Goal: Transaction & Acquisition: Purchase product/service

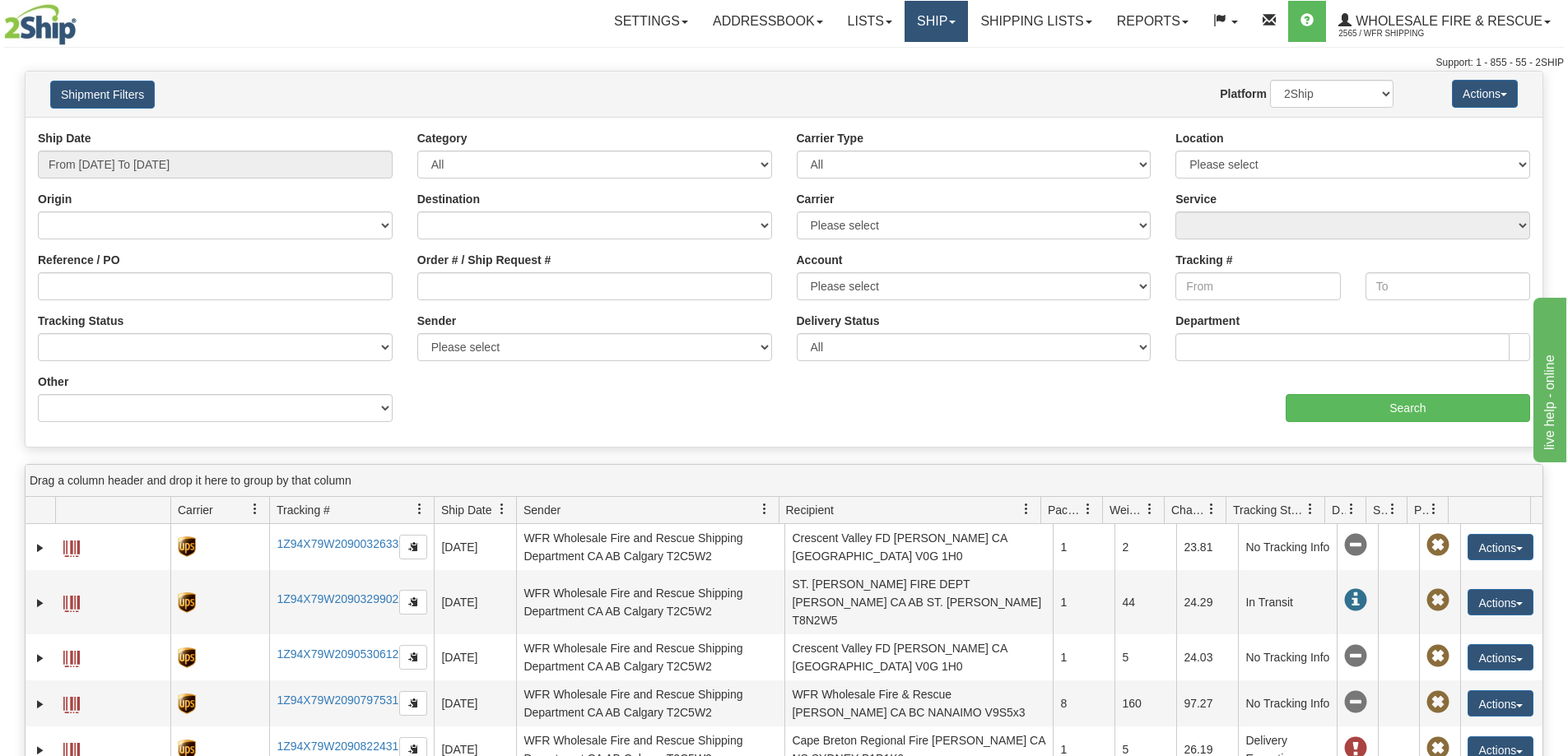
click at [932, 31] on link "Ship" at bounding box center [936, 21] width 64 height 41
click at [914, 63] on link "Ship Screen" at bounding box center [902, 57] width 130 height 21
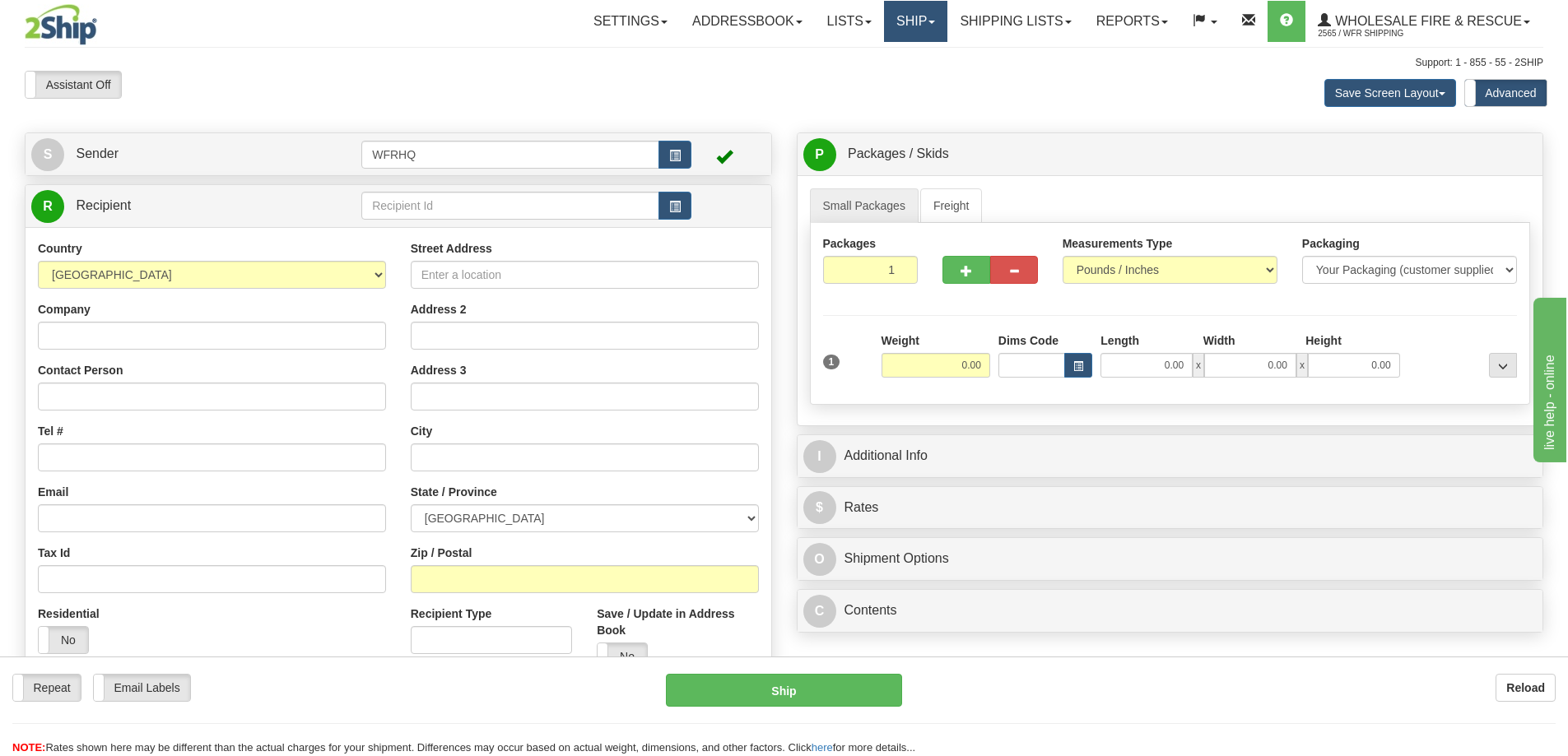
click at [929, 20] on span at bounding box center [931, 22] width 6 height 4
click at [994, 27] on link "Shipping lists" at bounding box center [1014, 21] width 135 height 41
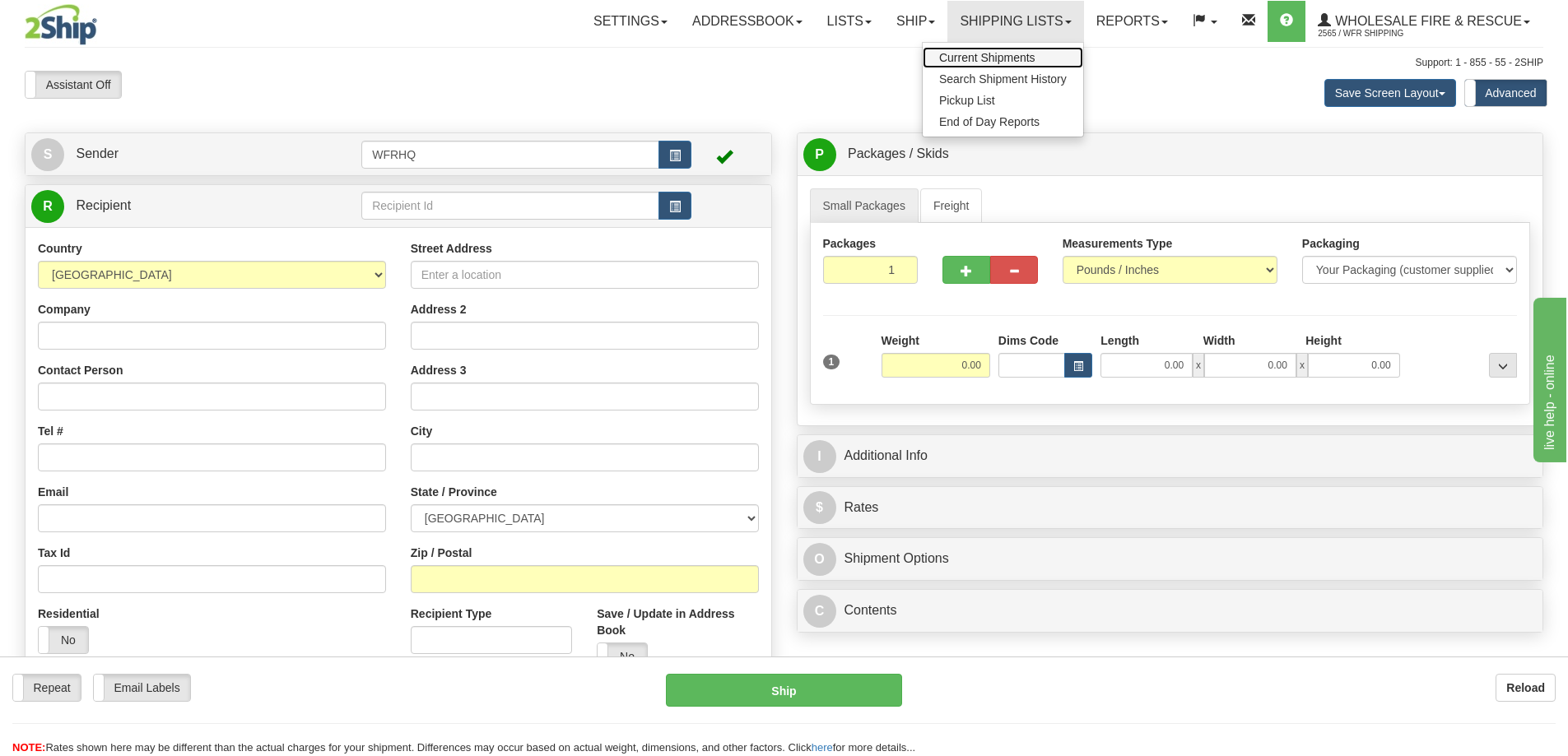
click at [991, 59] on span "Current Shipments" at bounding box center [987, 57] width 97 height 13
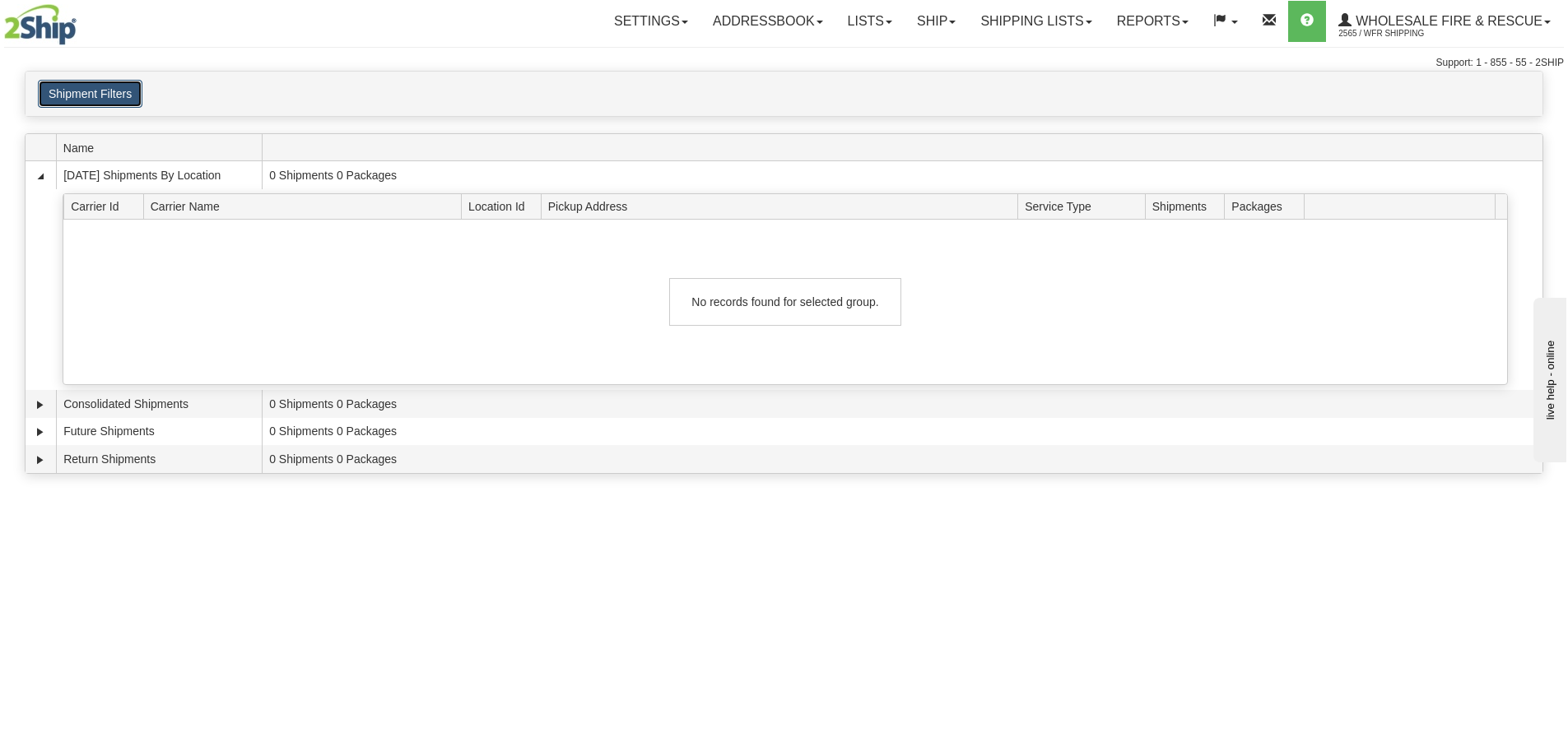
click at [131, 95] on button "Shipment Filters" at bounding box center [89, 94] width 104 height 28
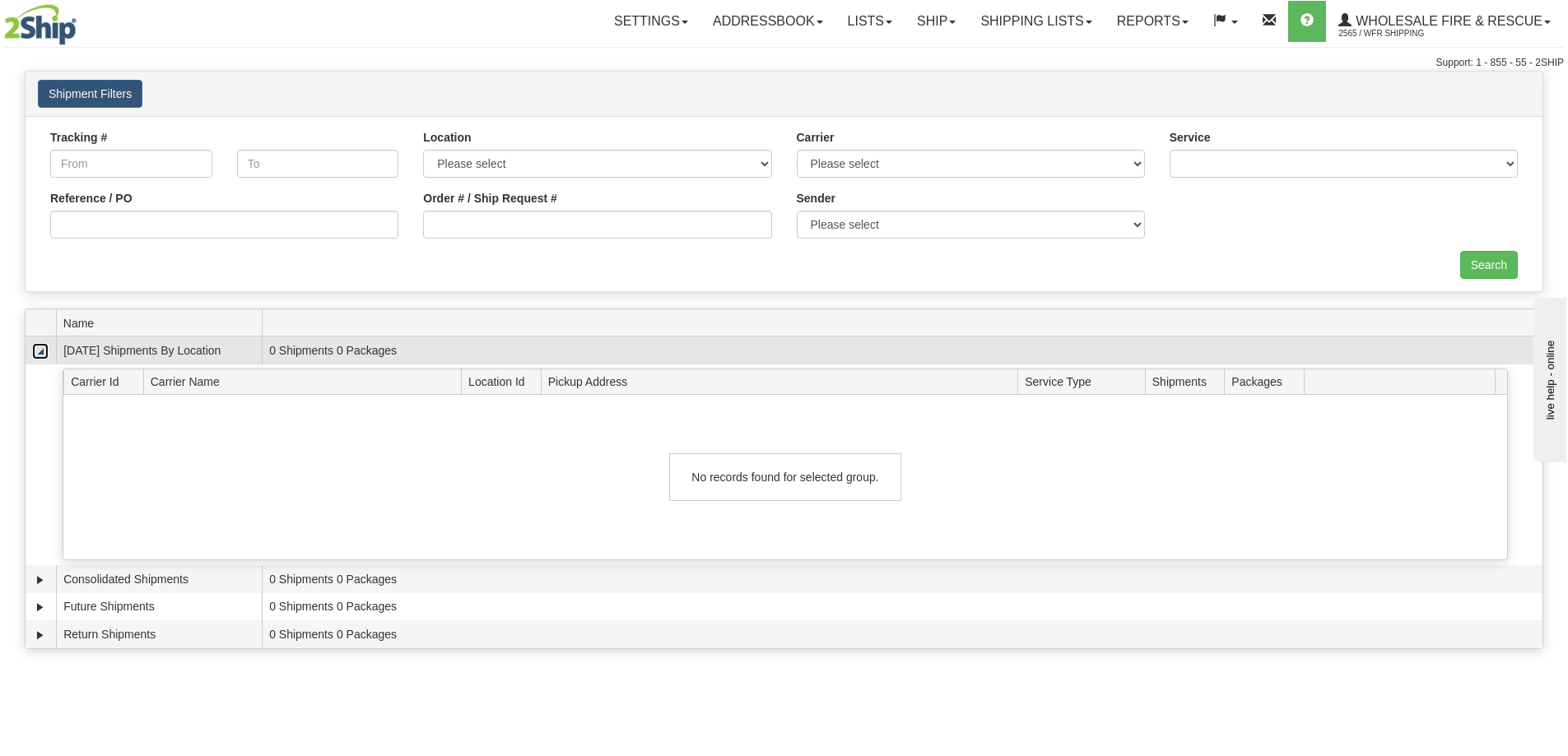
click at [45, 351] on link "Collapse" at bounding box center [41, 352] width 17 height 17
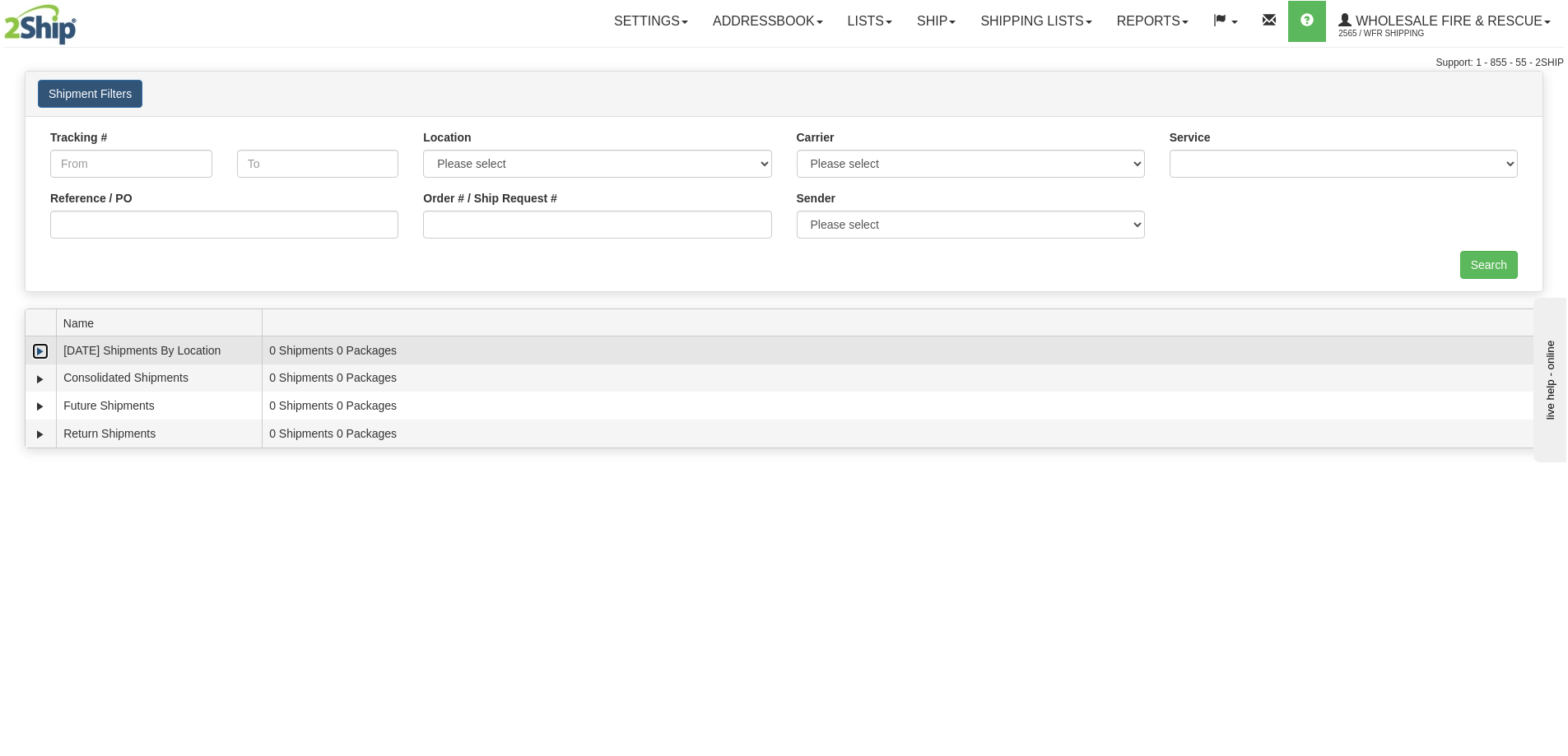
click at [44, 350] on link "Expand" at bounding box center [41, 352] width 17 height 17
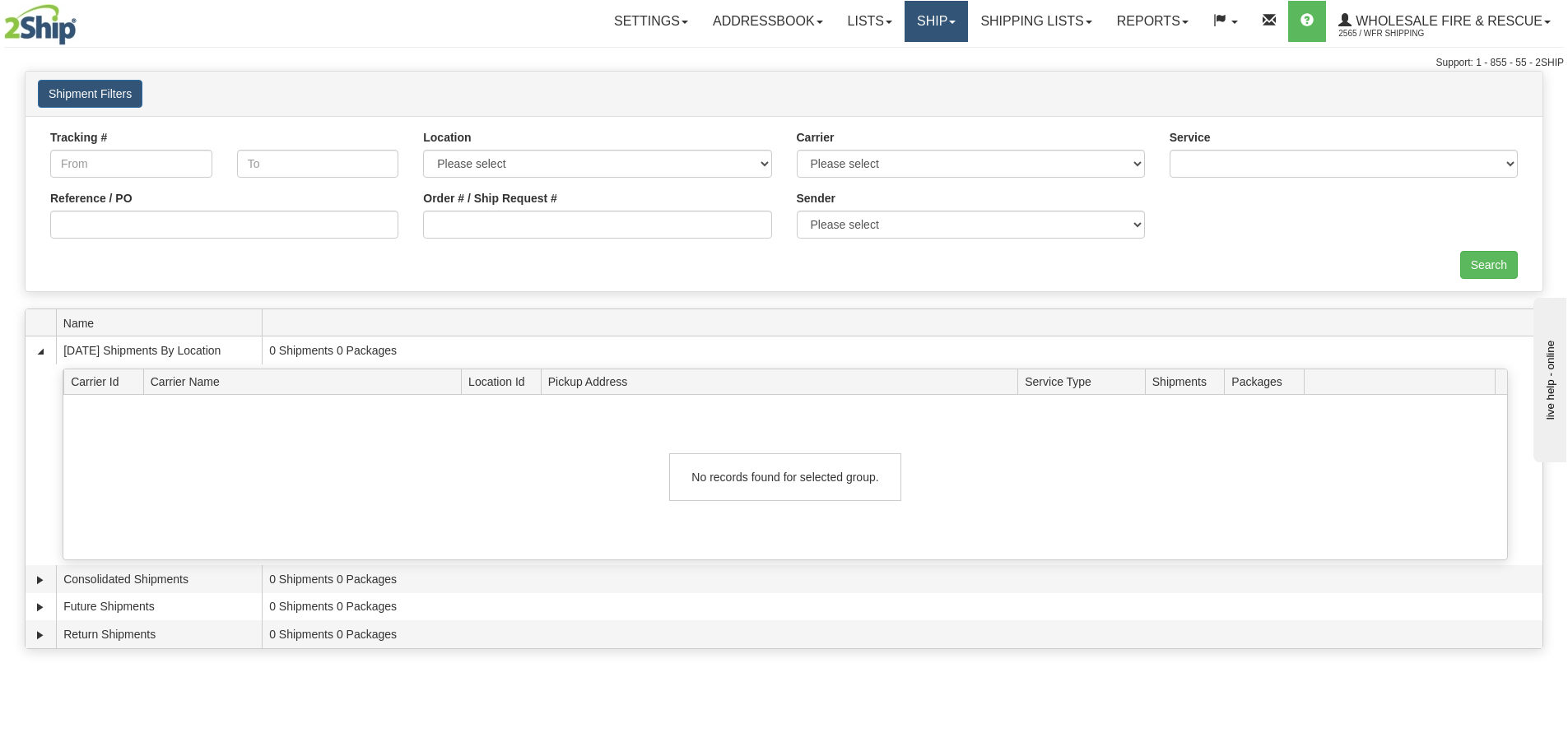
click at [919, 27] on link "Ship" at bounding box center [936, 21] width 64 height 41
click at [892, 60] on span "Ship Screen" at bounding box center [884, 57] width 63 height 13
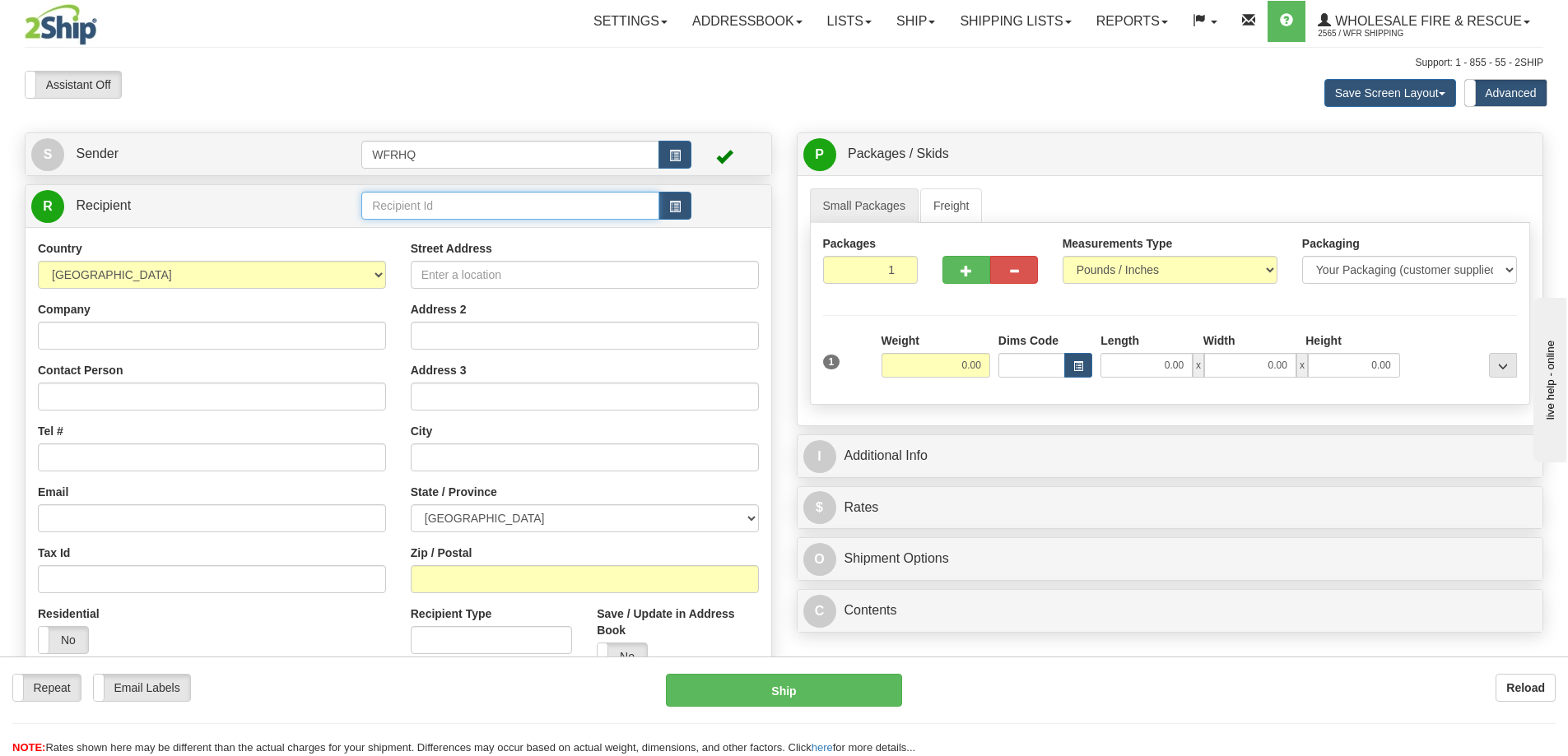
click at [452, 211] on input "text" at bounding box center [509, 205] width 298 height 28
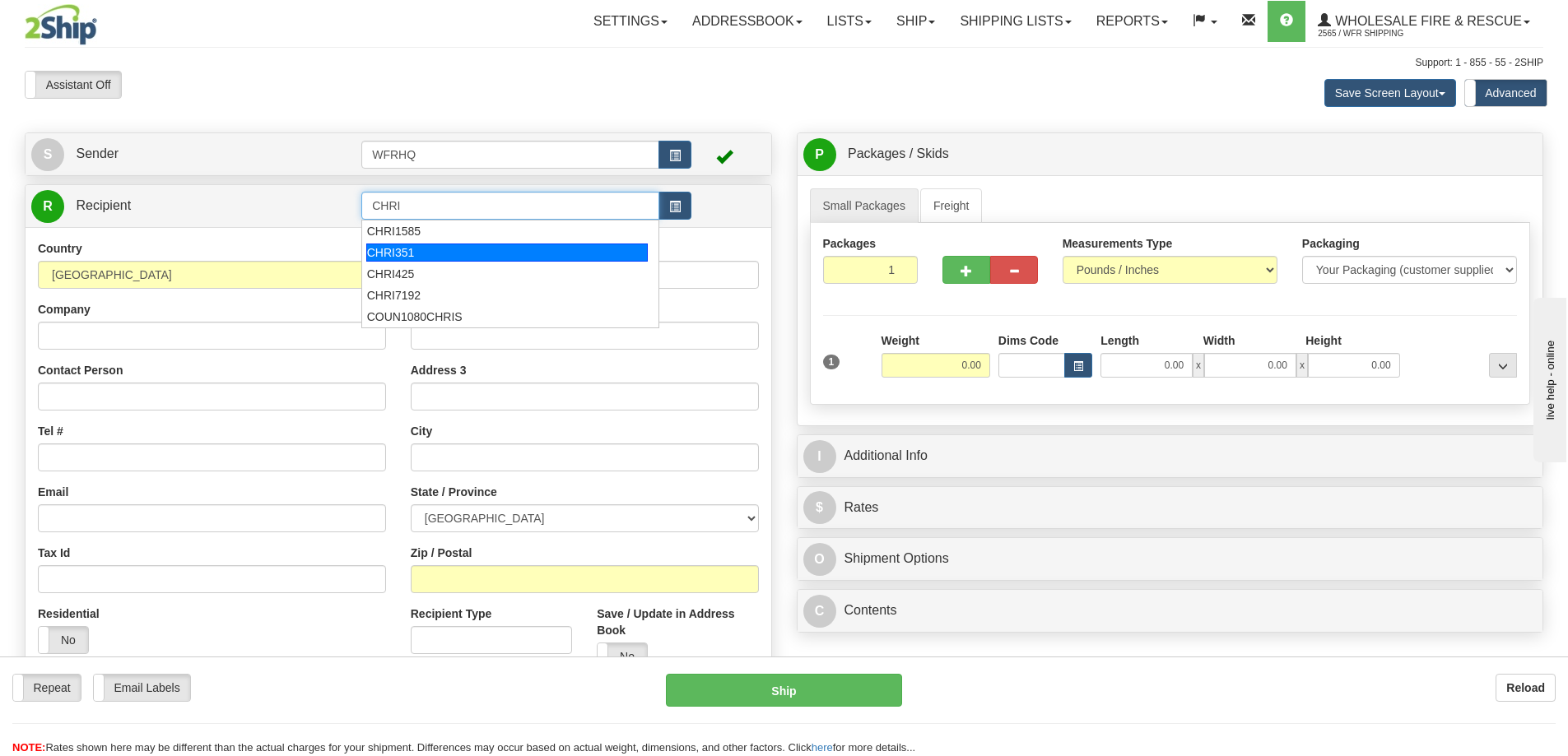
click at [403, 254] on div "CHRI351" at bounding box center [508, 252] width 282 height 18
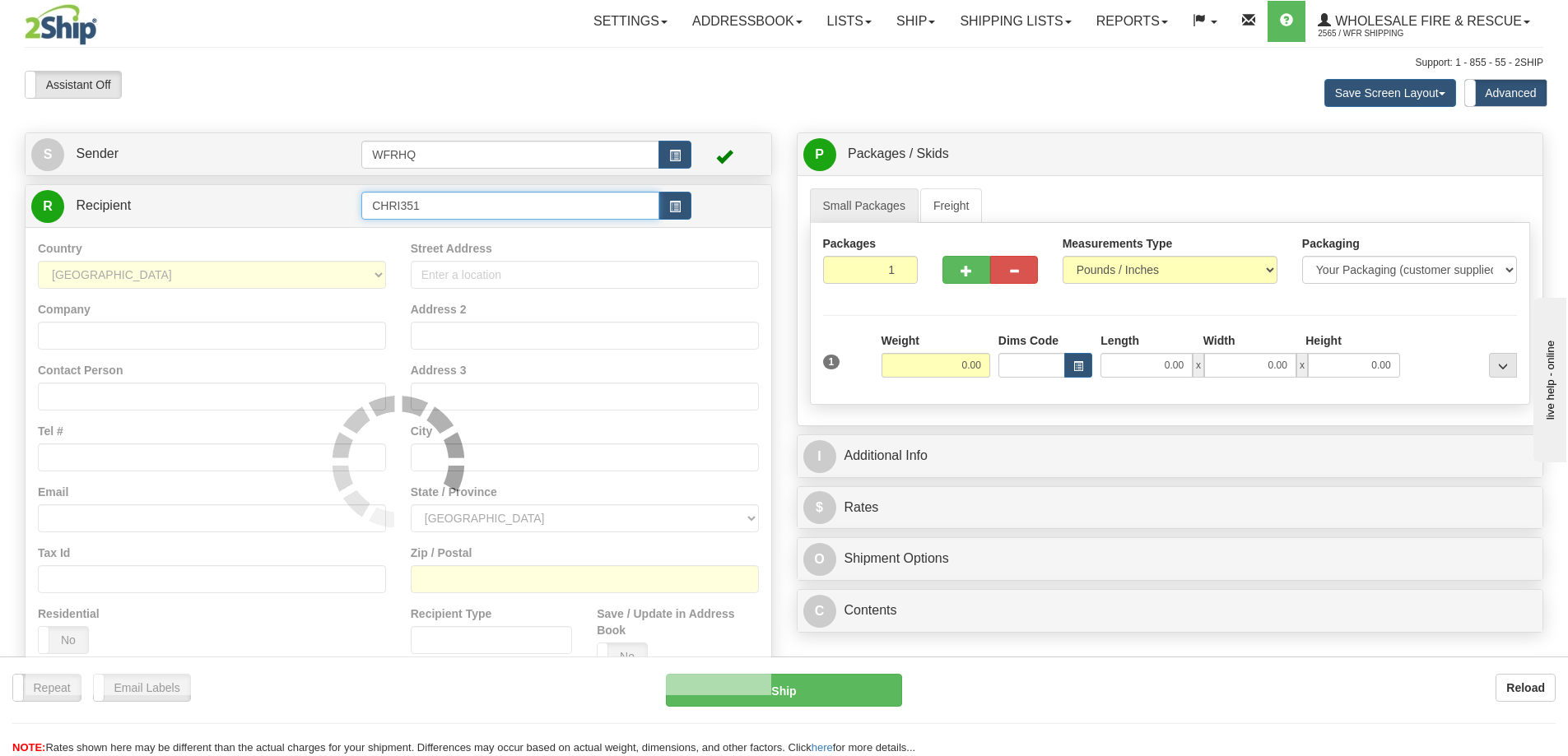
type input "CHRI351"
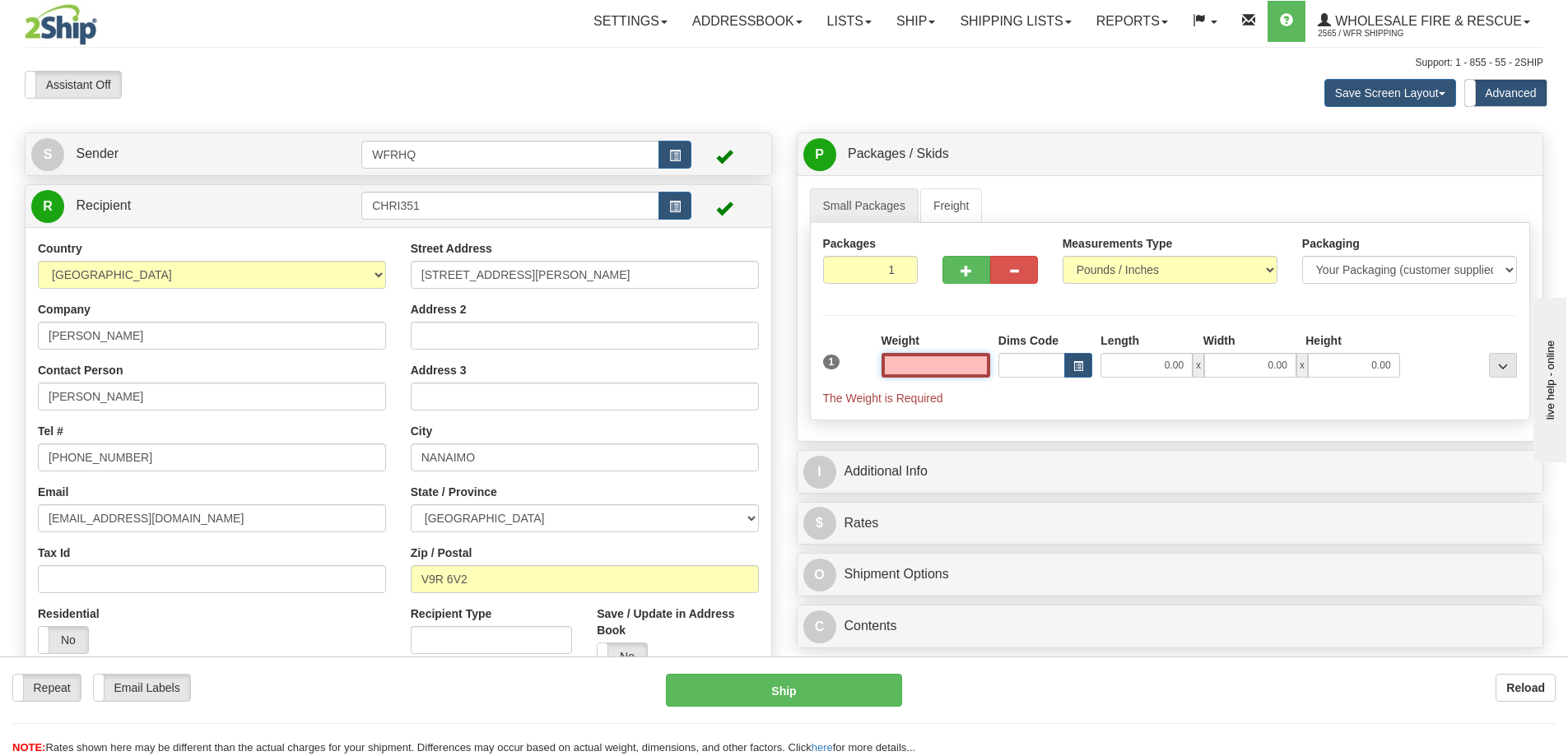
click at [944, 366] on input "text" at bounding box center [936, 365] width 109 height 25
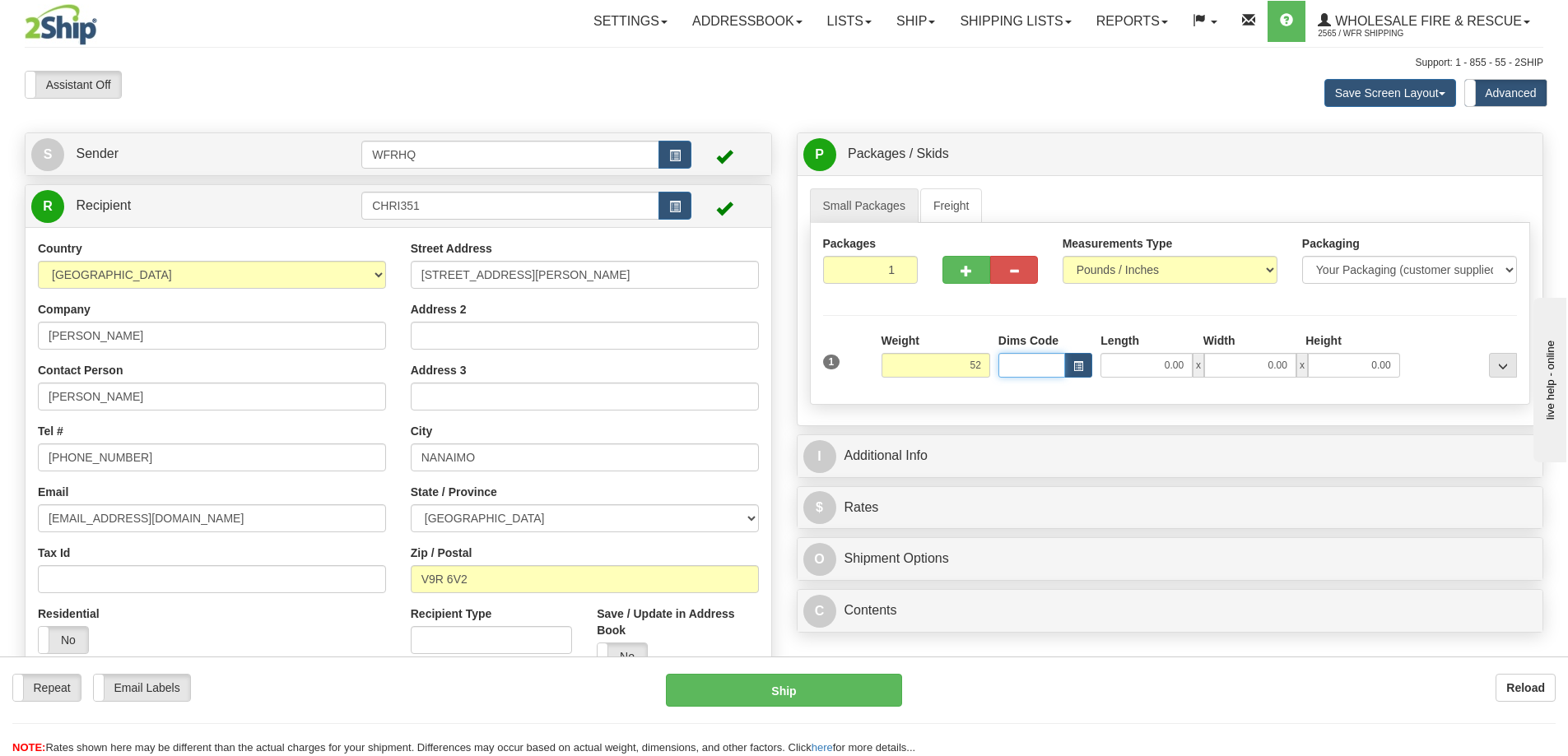
type input "52.00"
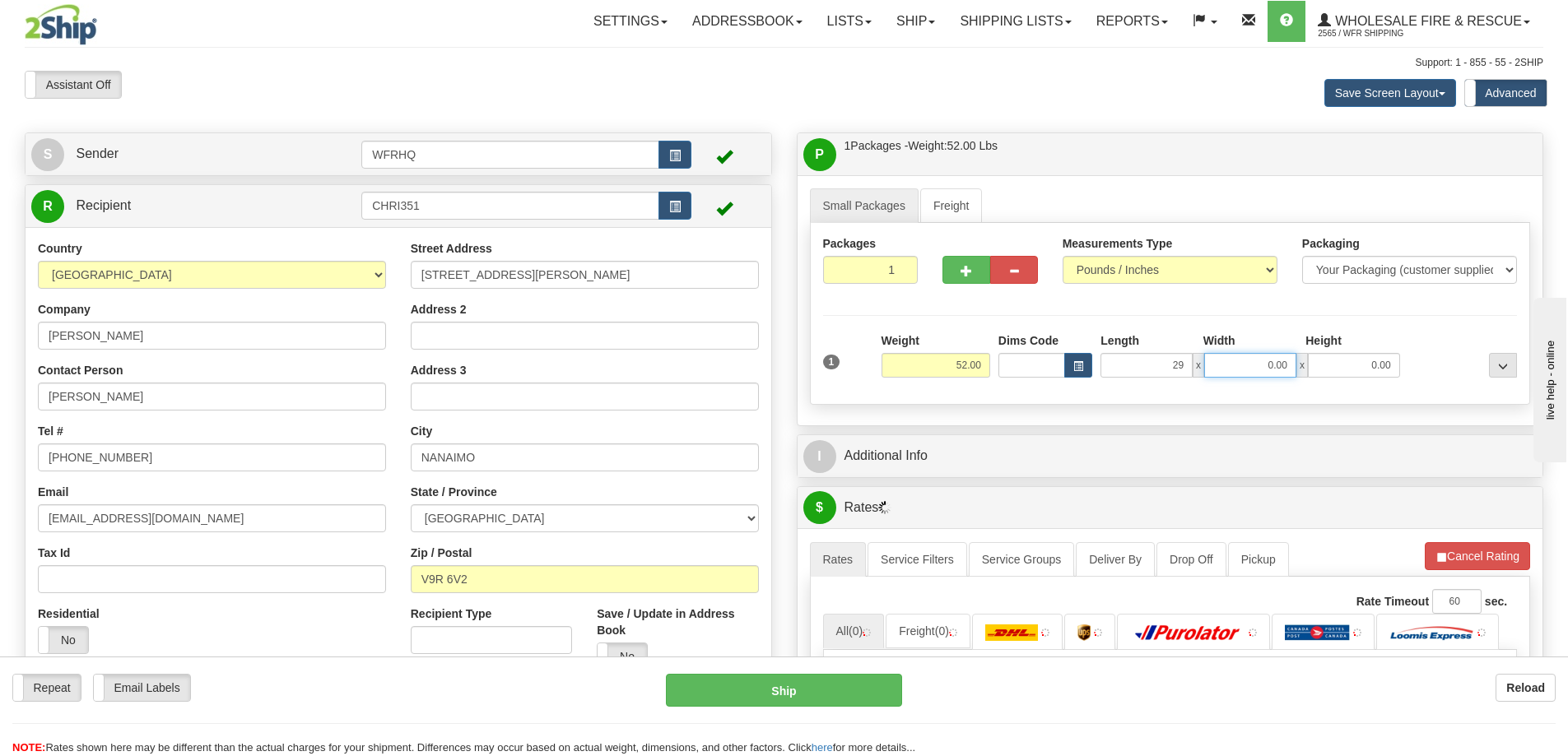
type input "29.00"
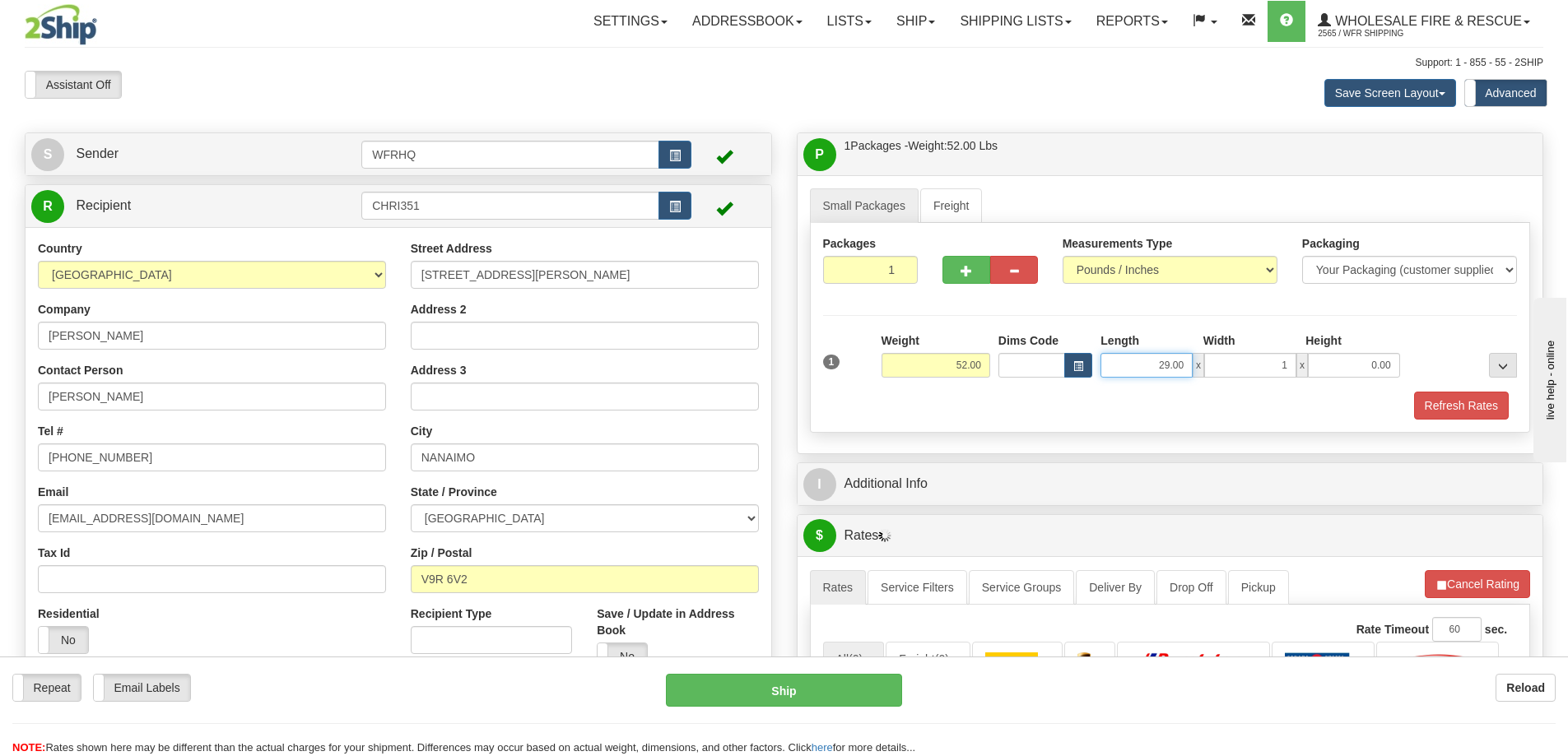
type input "1.00"
type input "26.00"
type input "19.00"
type input "15.00"
click at [1445, 413] on button "Refresh Rates" at bounding box center [1461, 405] width 95 height 28
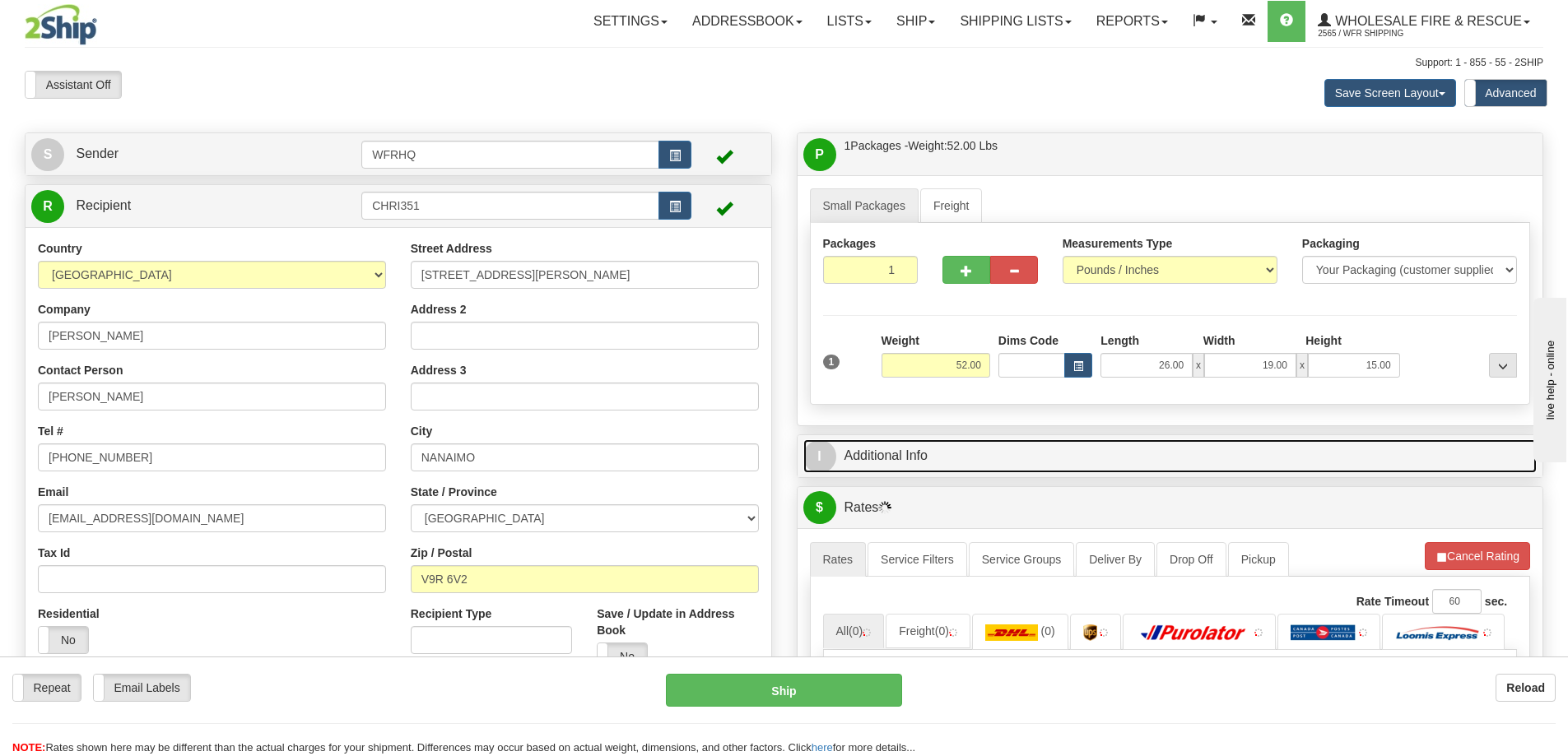
click at [1149, 458] on link "I Additional Info" at bounding box center [1170, 456] width 734 height 34
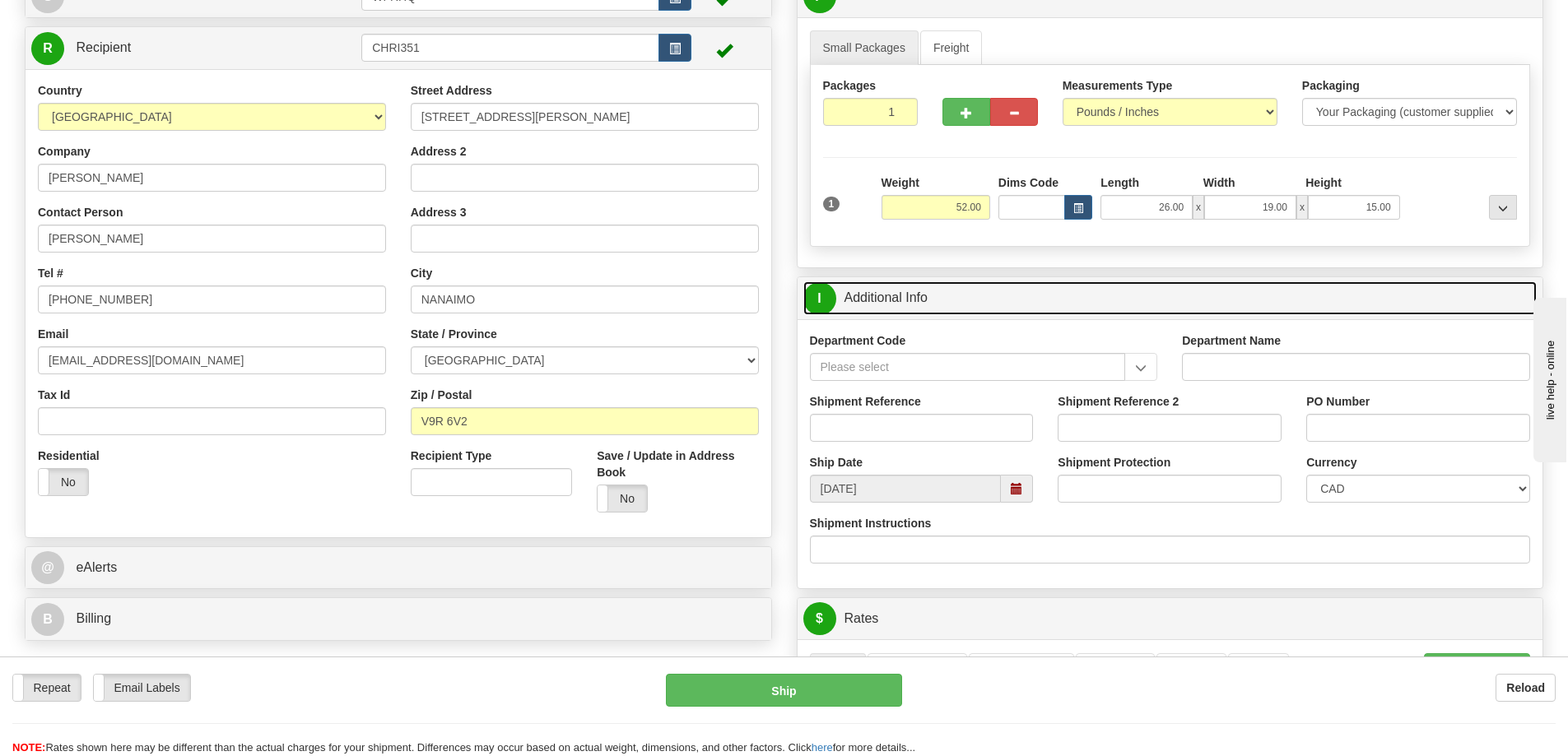
scroll to position [165, 0]
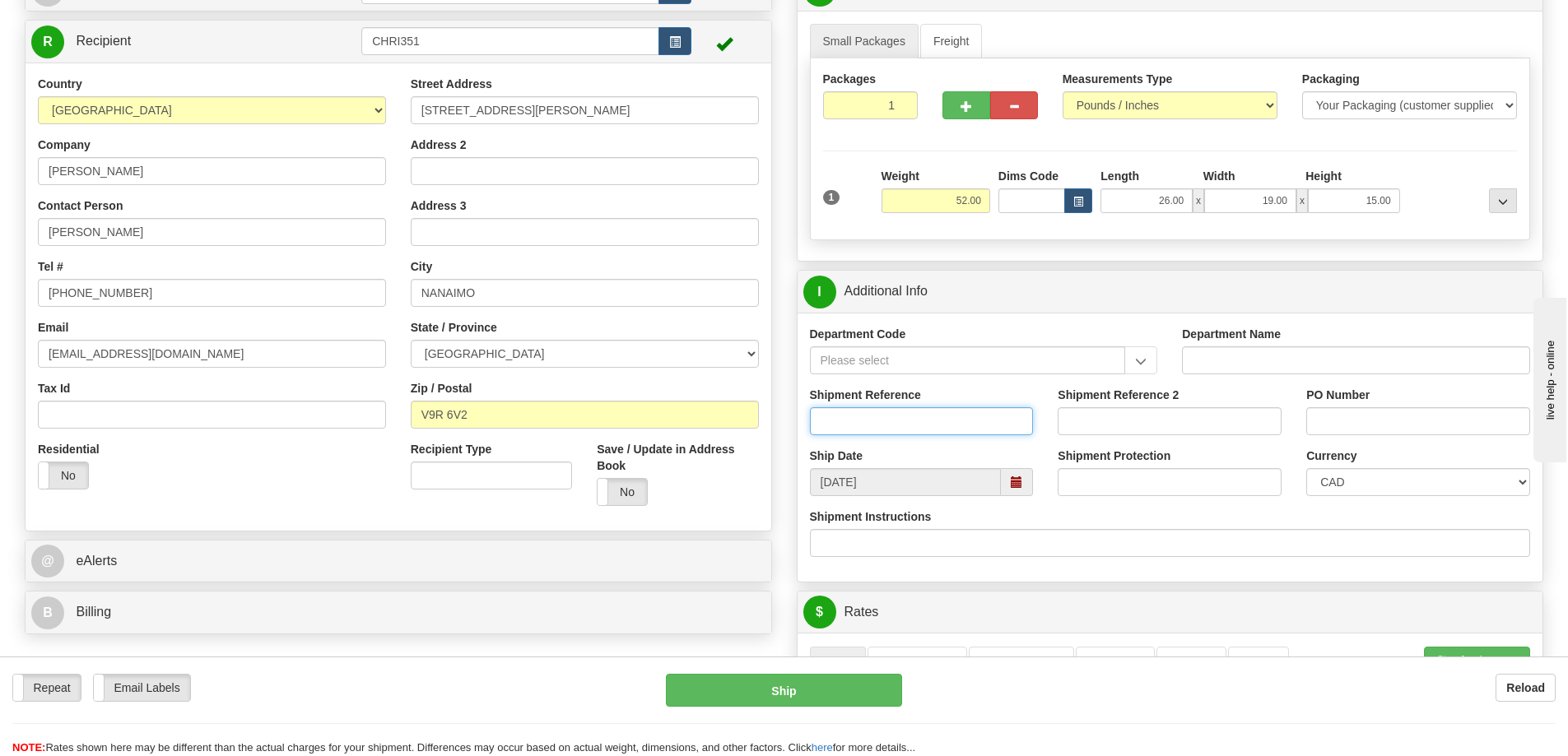
click at [894, 422] on input "Shipment Reference" at bounding box center [921, 421] width 224 height 28
type input "INT/01052"
type input "Sizing Kit"
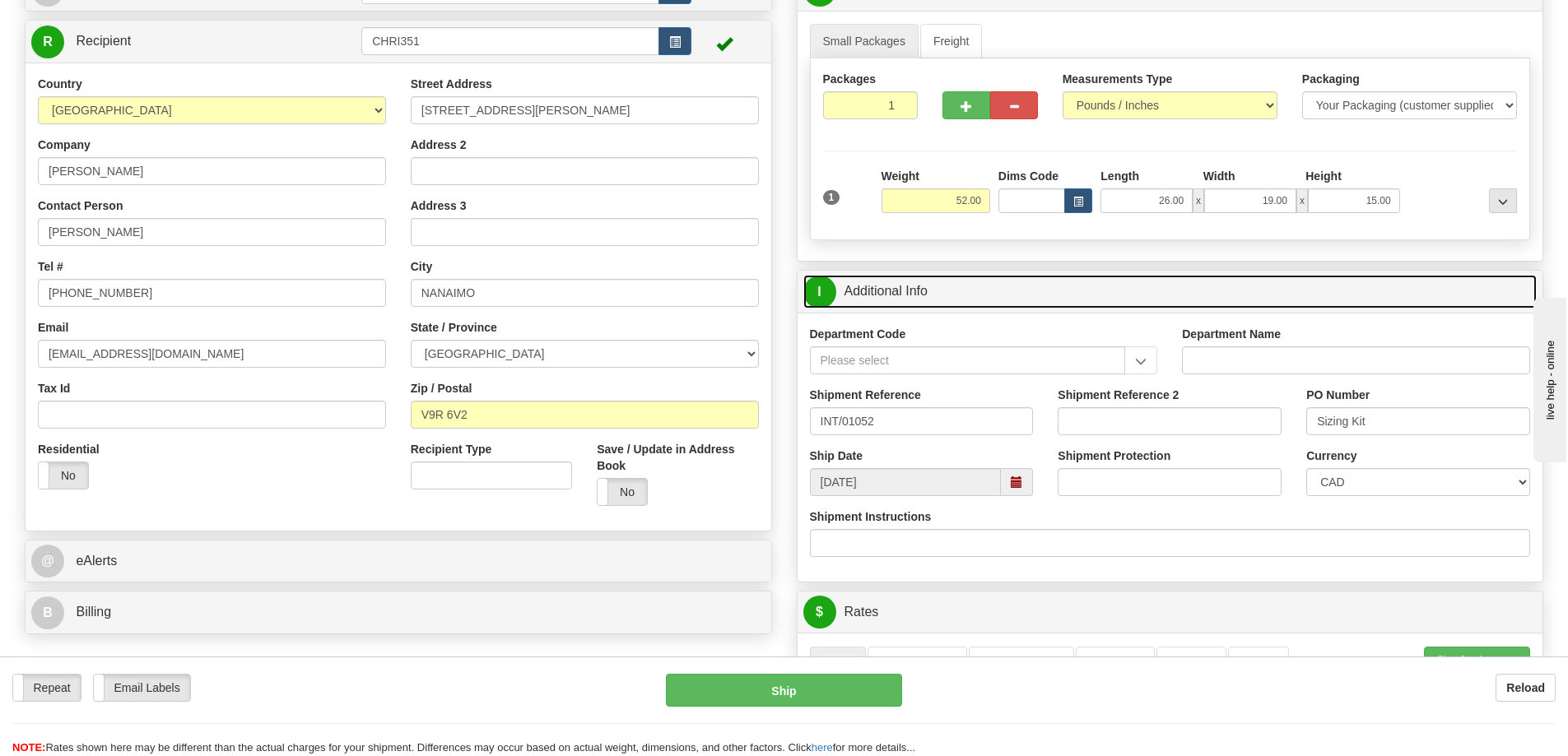
click at [959, 292] on link "I Additional Info" at bounding box center [1170, 291] width 734 height 34
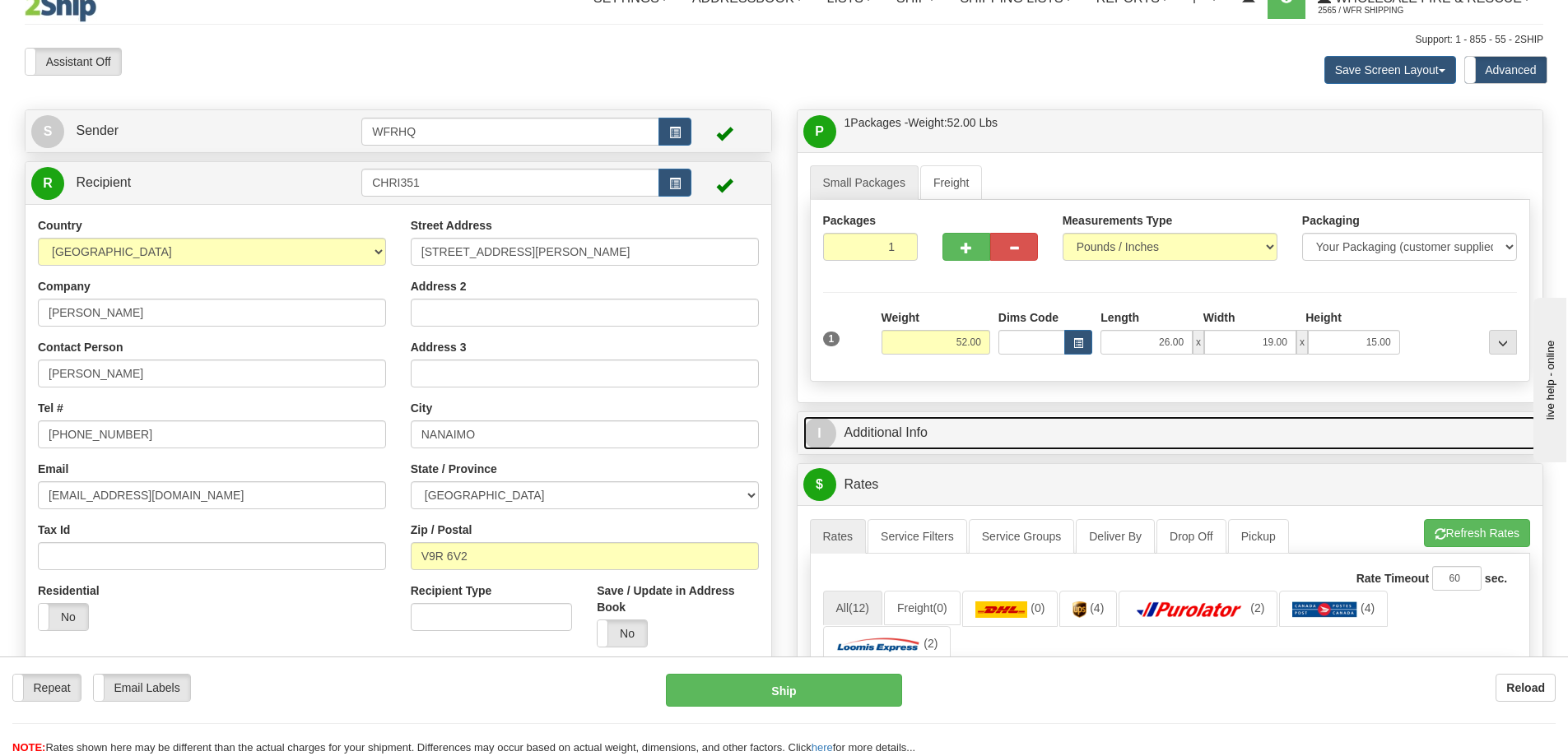
scroll to position [0, 0]
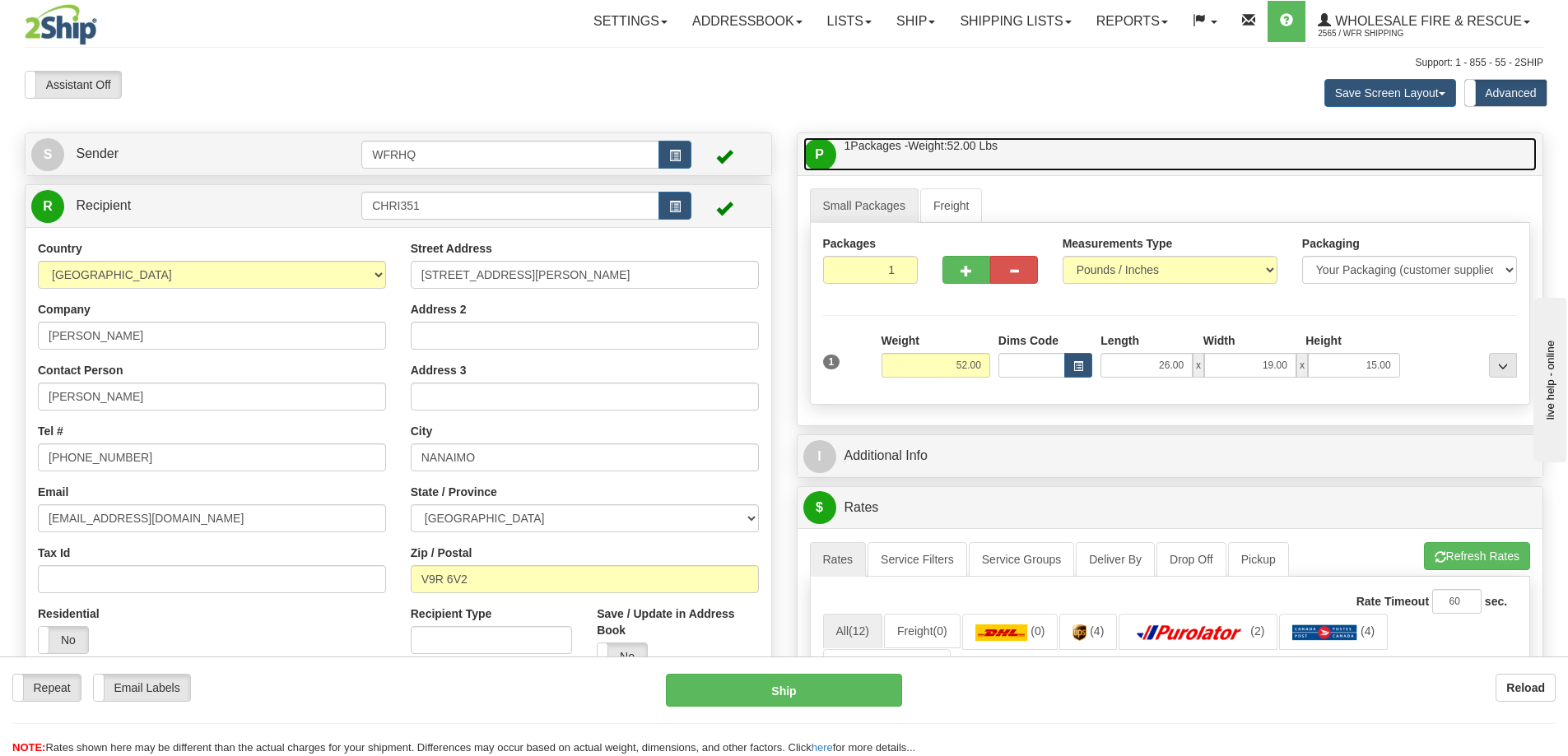
click at [1023, 158] on link "P Packages / Skids 1 Packages - Weight: 52.00 Lbs 1 Skids - Weight: NaN Lbs" at bounding box center [1170, 154] width 734 height 34
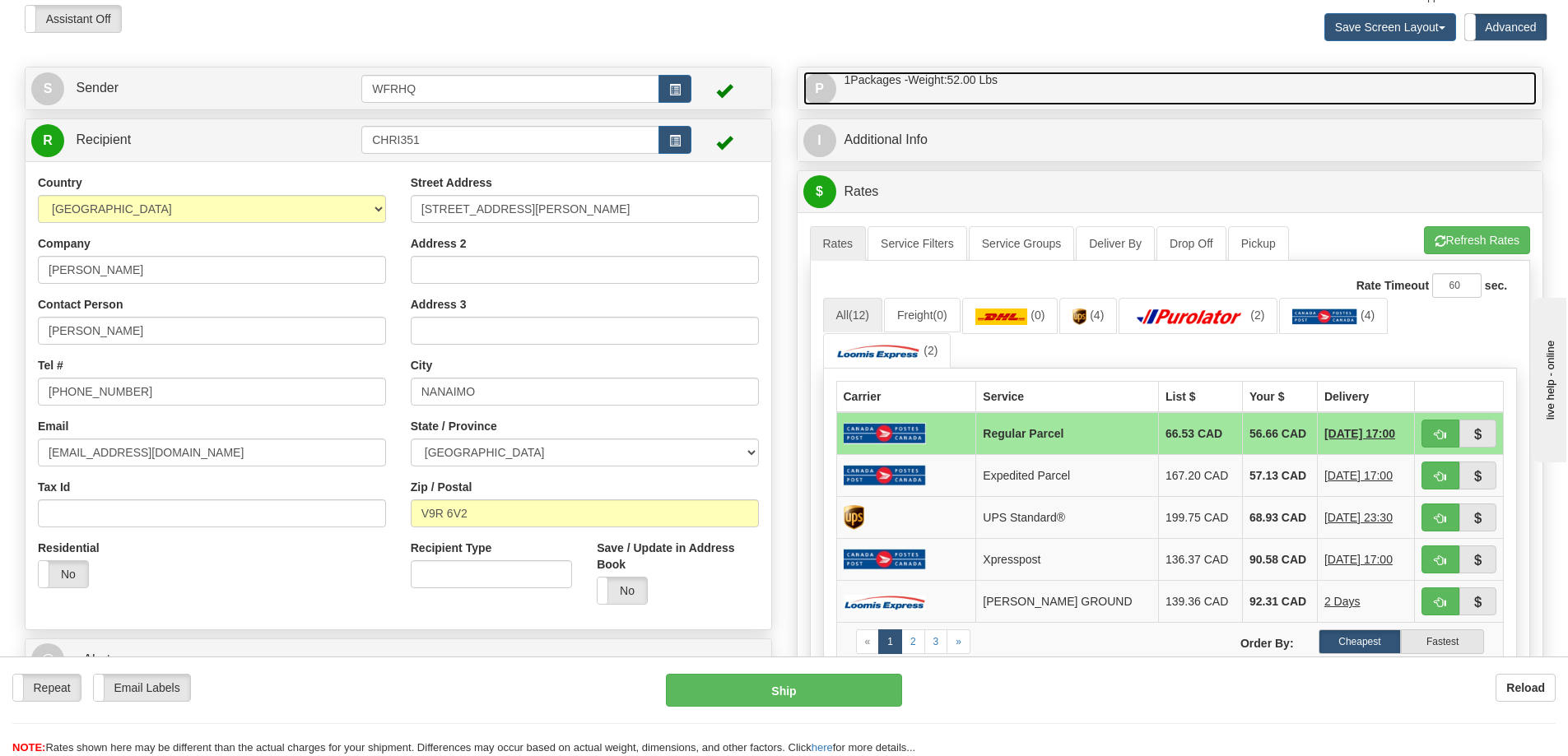
scroll to position [82, 0]
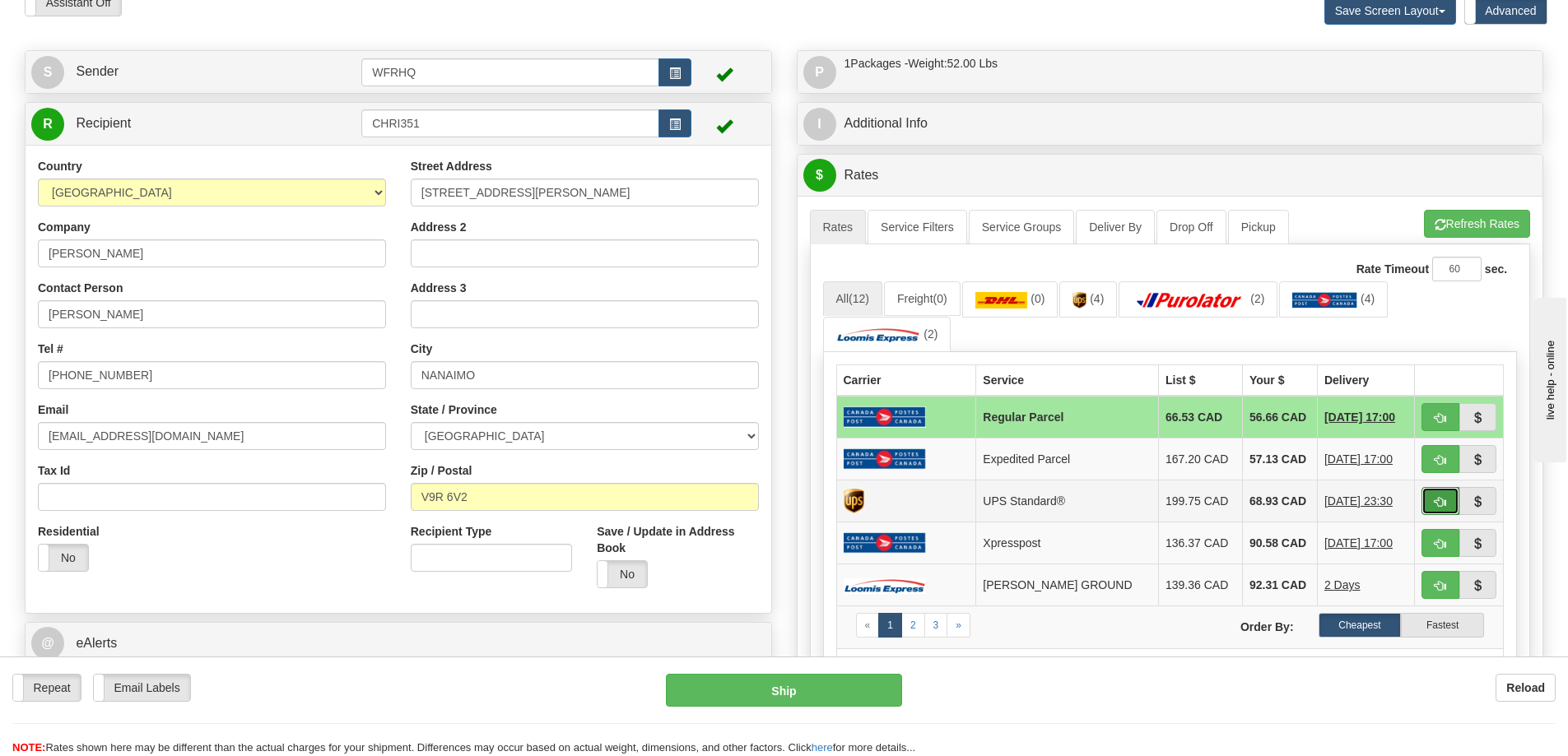
click at [1431, 503] on button "button" at bounding box center [1440, 501] width 38 height 28
type input "11"
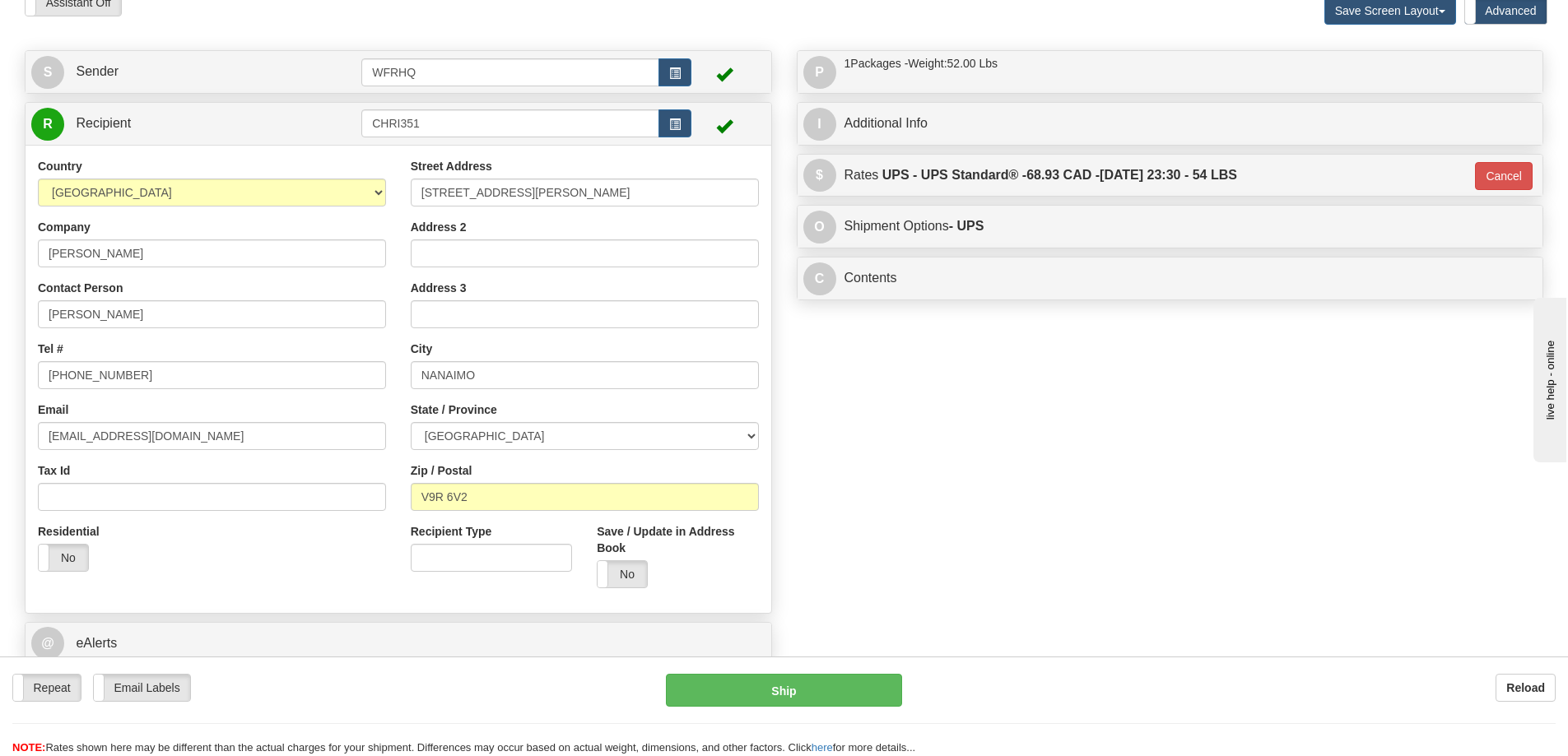
click at [1117, 492] on div "S Sender WFRHQ" at bounding box center [783, 387] width 1543 height 675
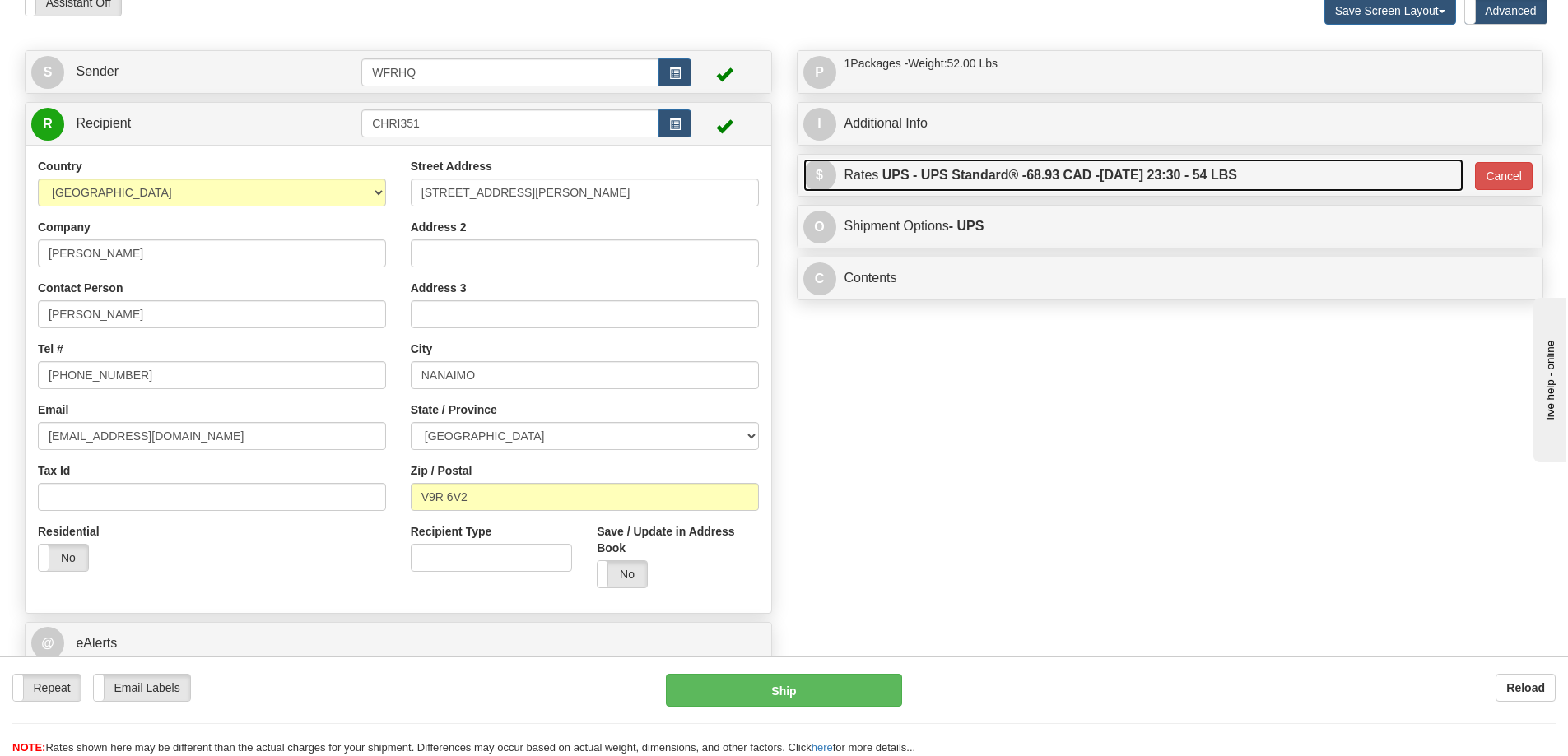
click at [1052, 184] on label "UPS - UPS Standard® - 68.93 CAD - 10/07/2025 23:30 - 54 LBS" at bounding box center [1059, 175] width 355 height 33
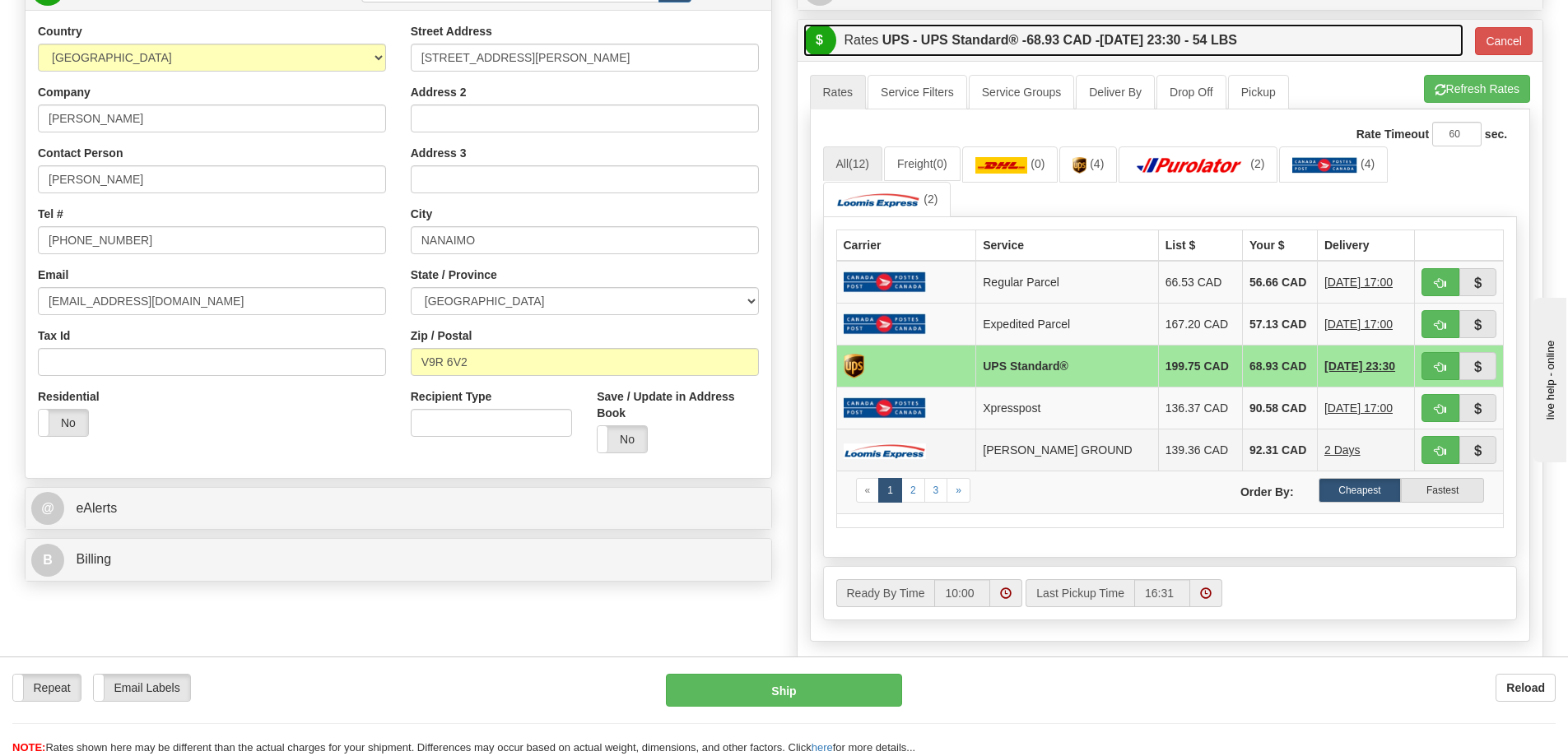
scroll to position [247, 0]
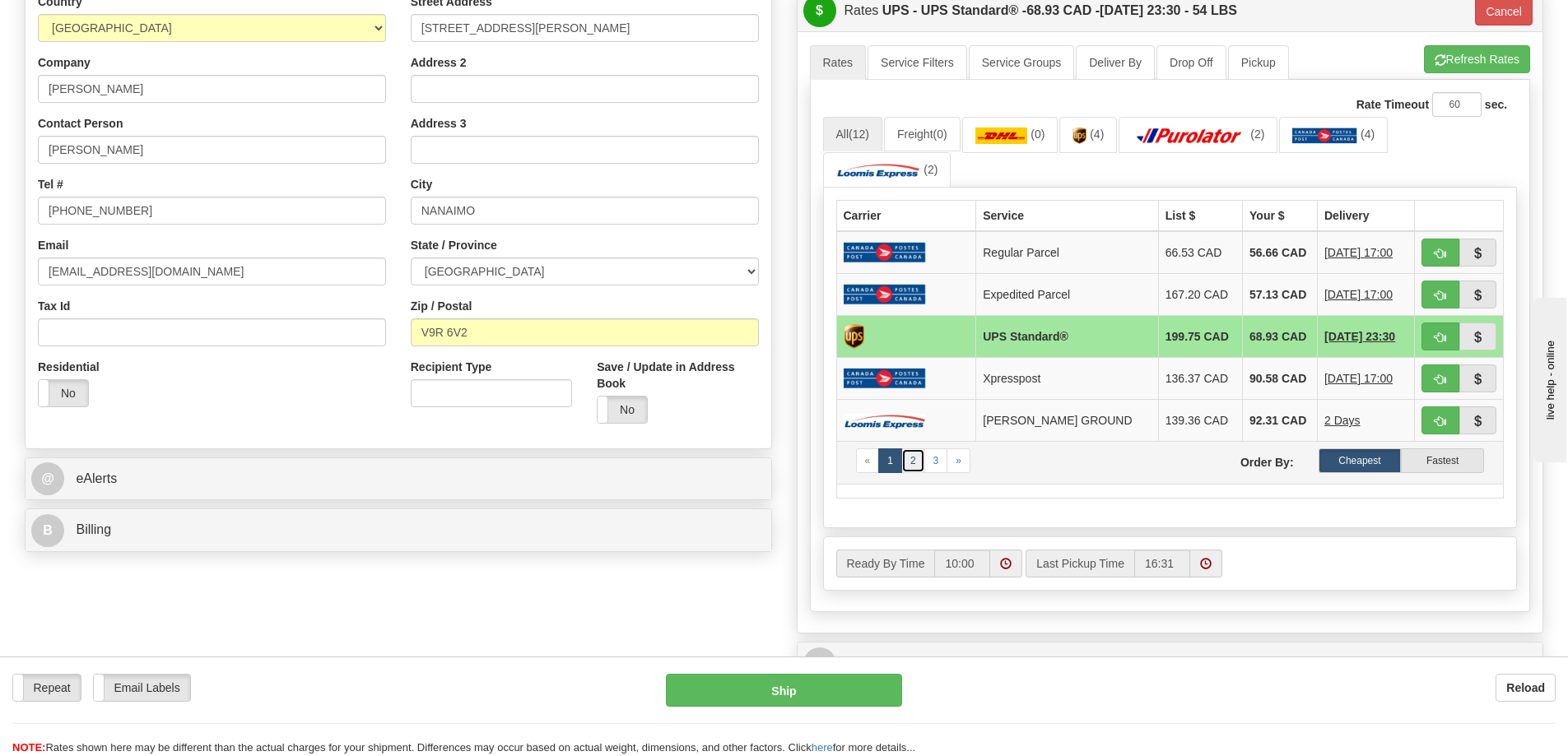
click at [914, 465] on link "2" at bounding box center [913, 460] width 24 height 25
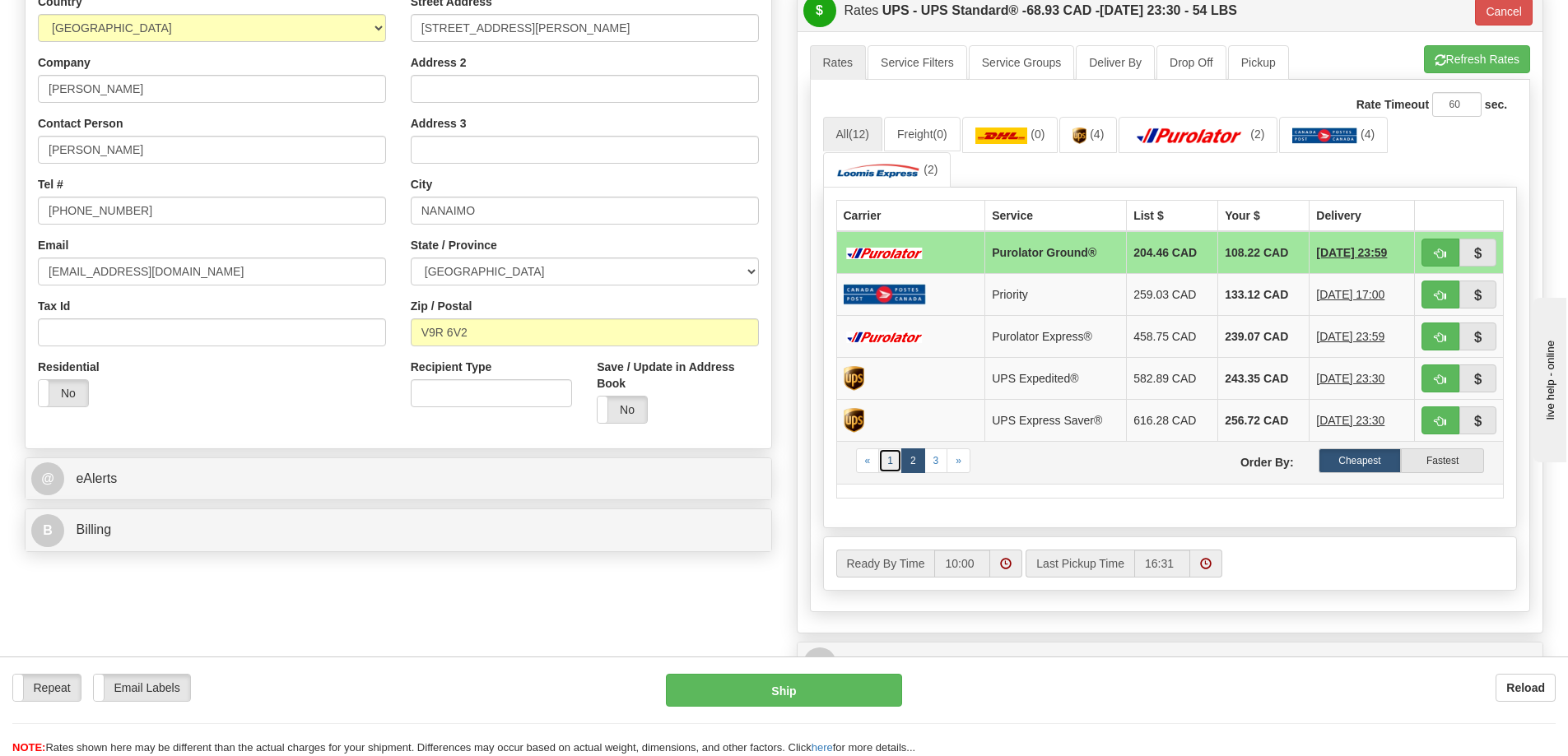
click at [894, 467] on link "1" at bounding box center [890, 460] width 24 height 25
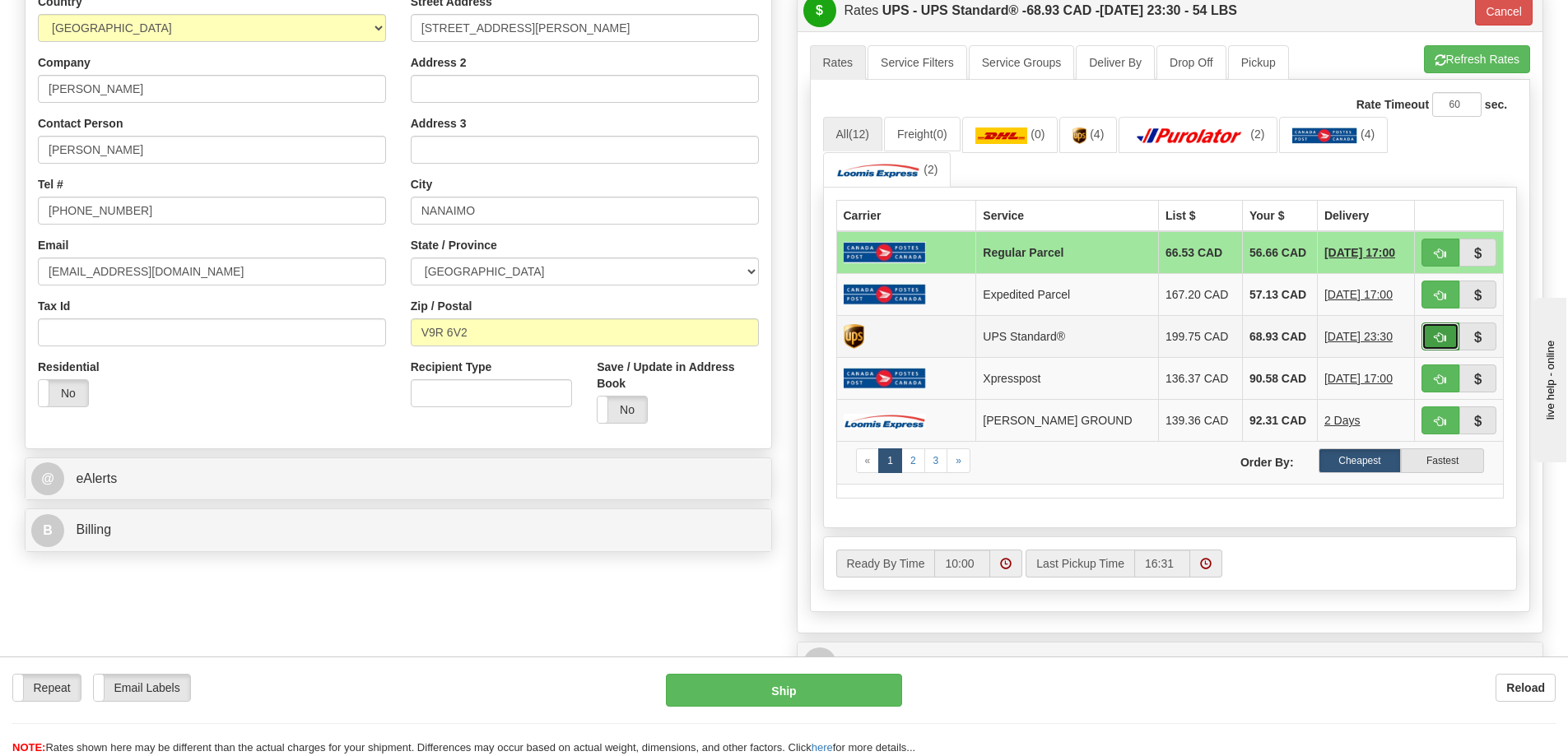
click at [1443, 342] on span "button" at bounding box center [1440, 338] width 12 height 11
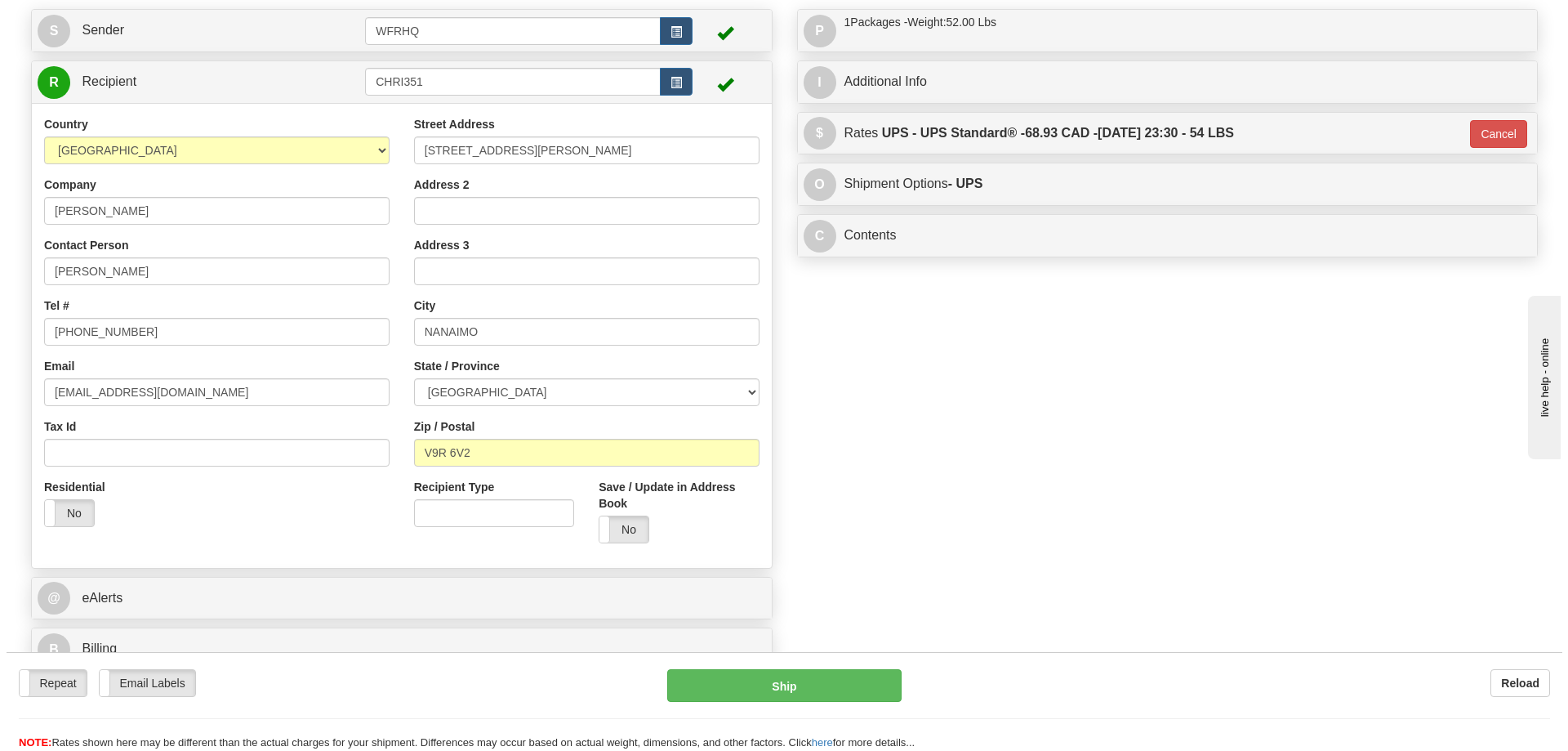
scroll to position [0, 0]
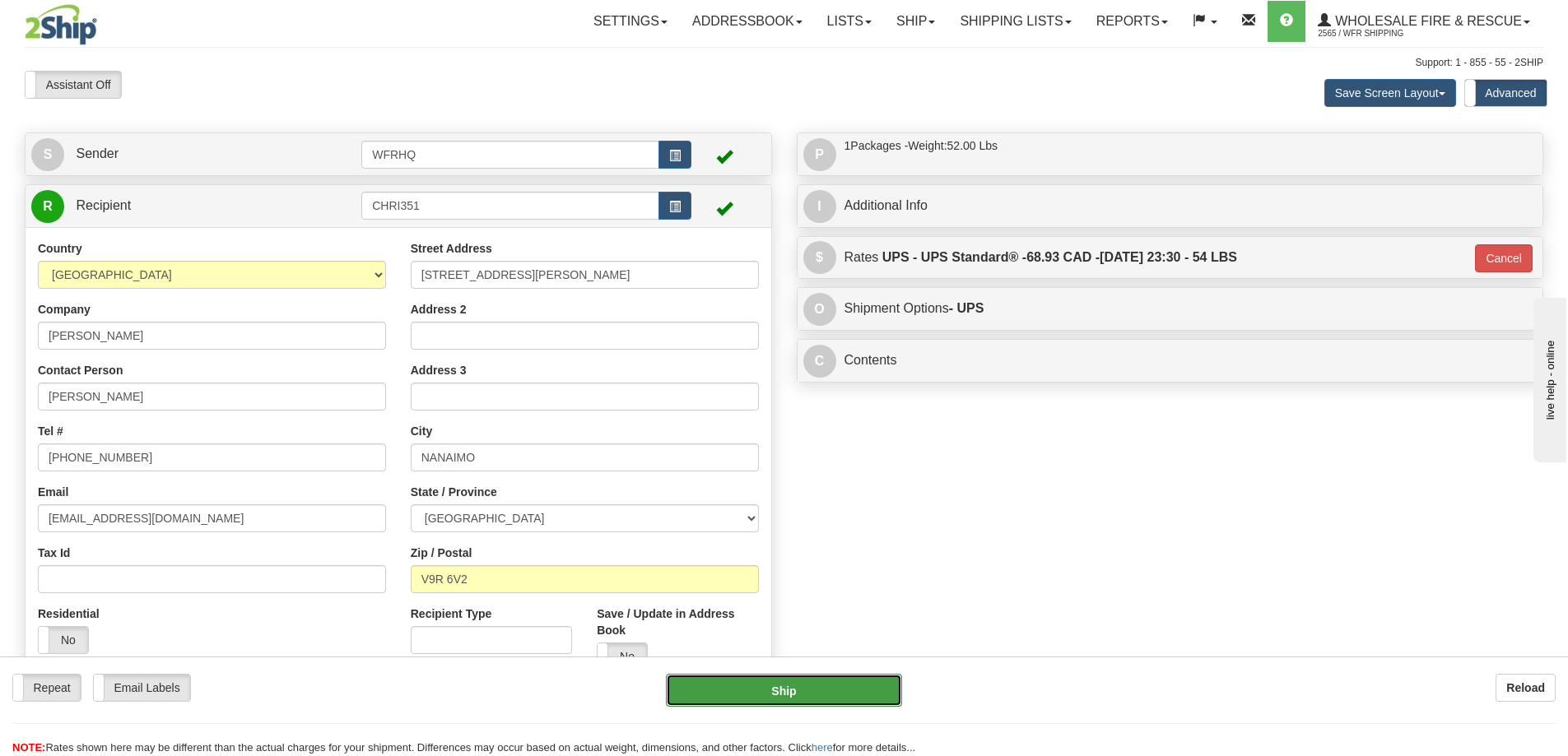
click at [770, 697] on button "Ship" at bounding box center [784, 691] width 236 height 33
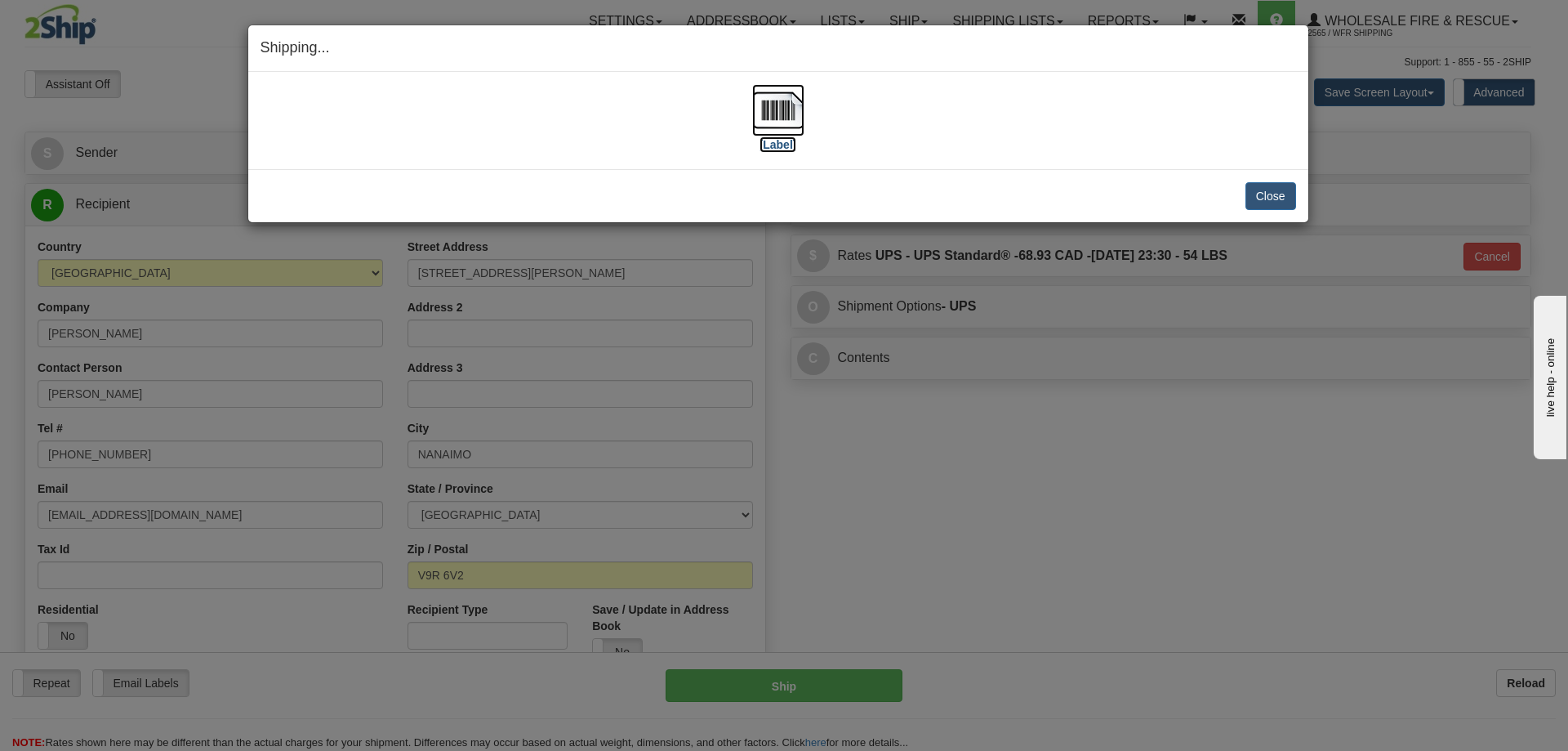
click at [767, 118] on img at bounding box center [778, 110] width 52 height 52
click at [1261, 193] on button "Close" at bounding box center [1270, 196] width 50 height 27
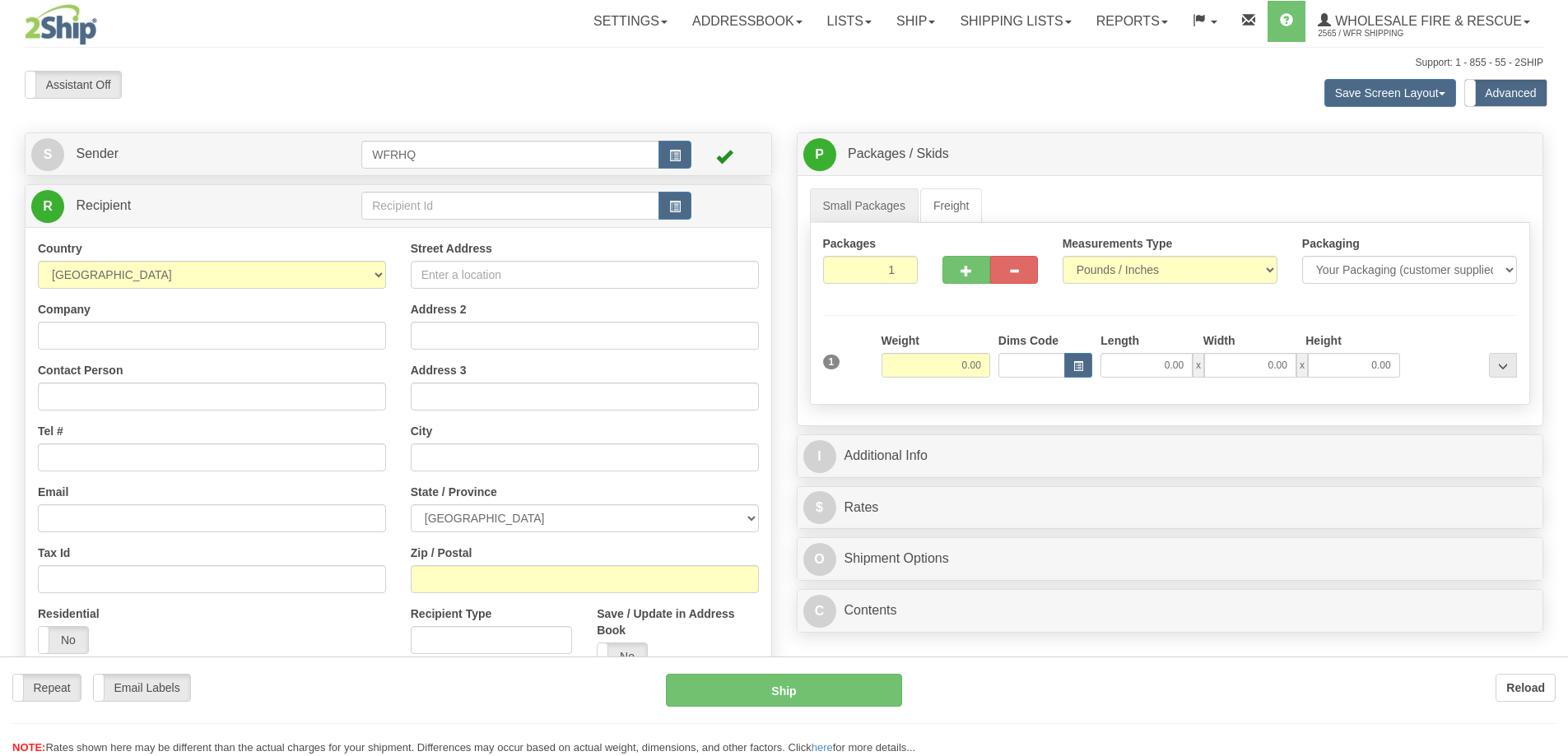
click at [922, 27] on div at bounding box center [784, 378] width 1568 height 756
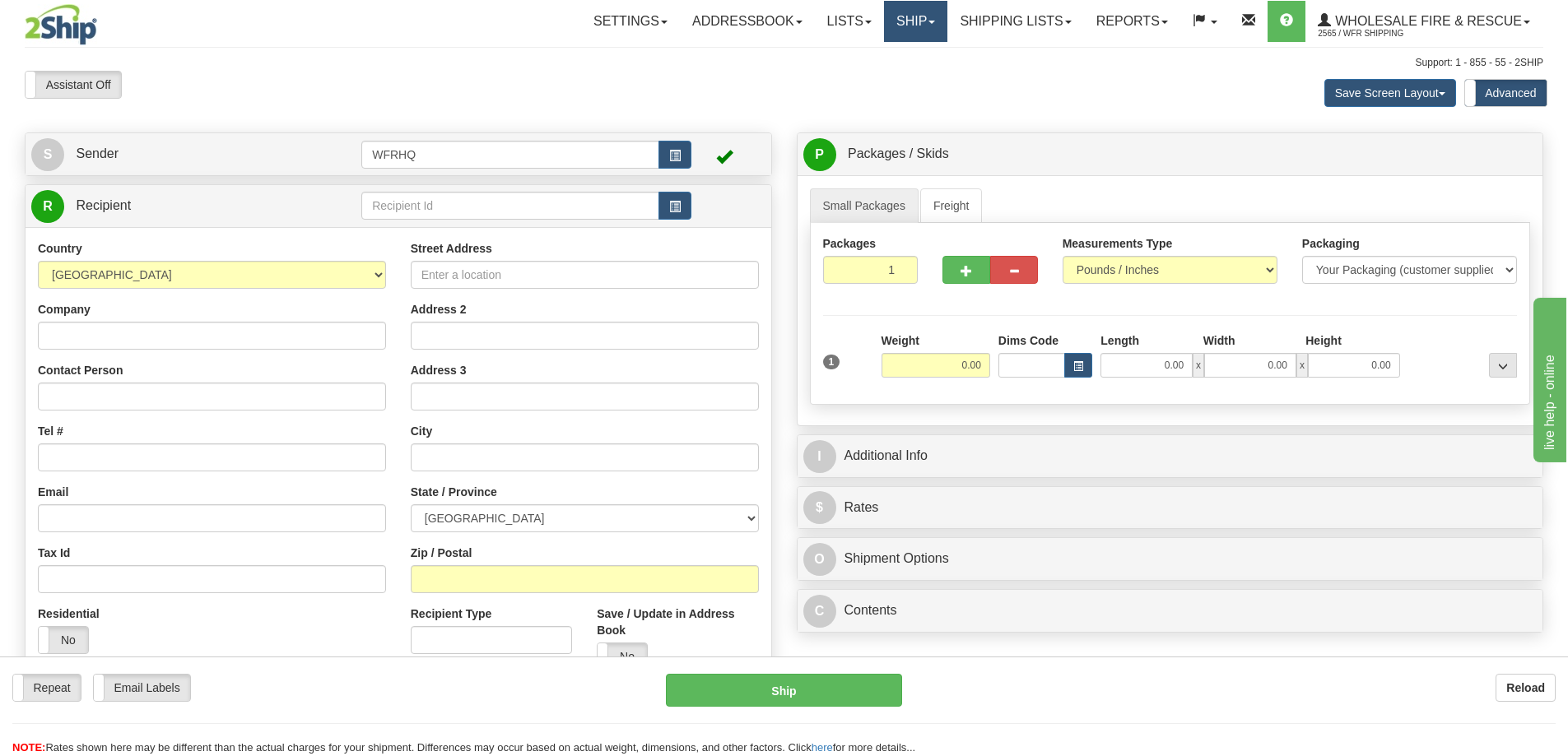
click at [929, 23] on span at bounding box center [931, 22] width 6 height 4
click at [991, 19] on link "Shipping lists" at bounding box center [1014, 21] width 135 height 41
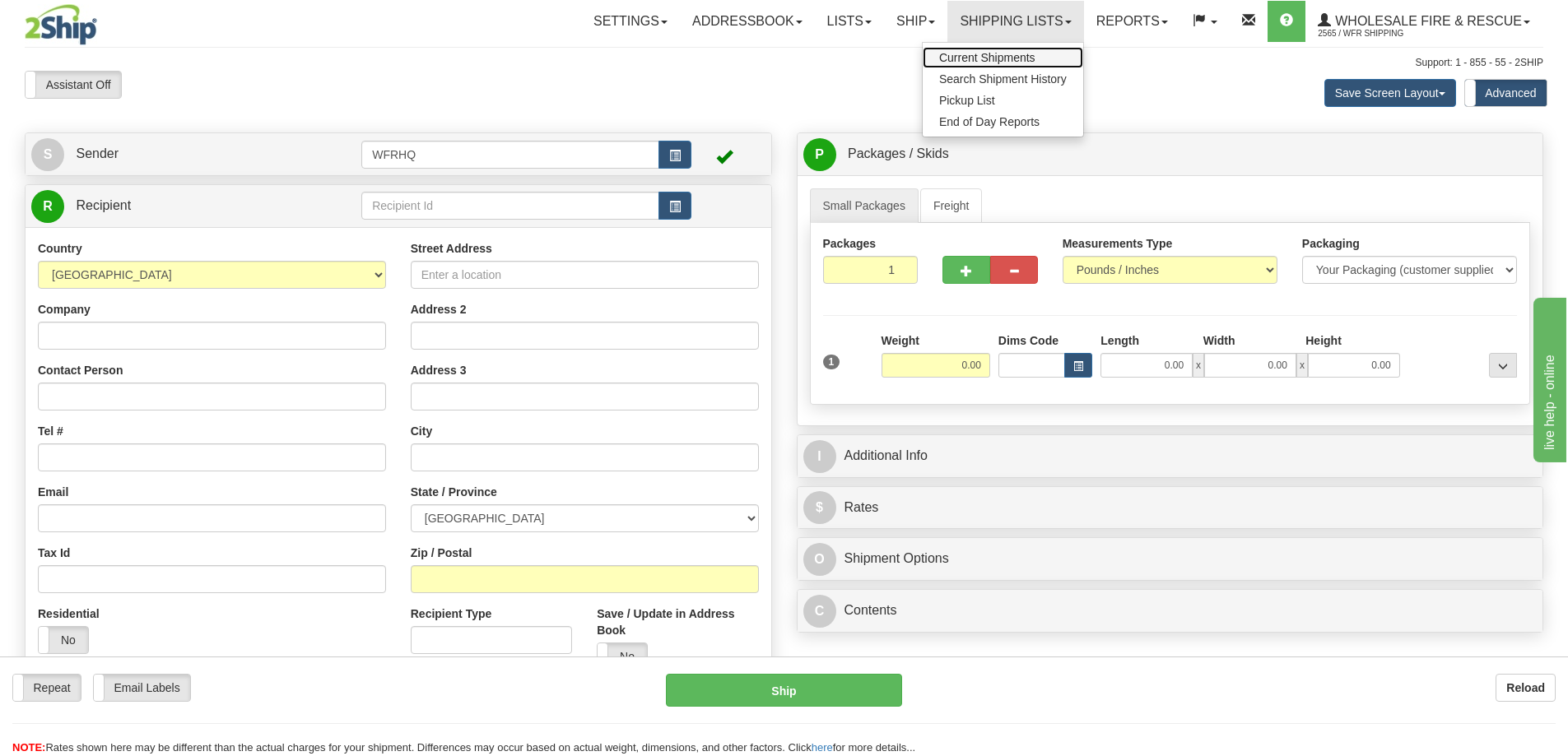
click at [983, 58] on span "Current Shipments" at bounding box center [987, 57] width 97 height 13
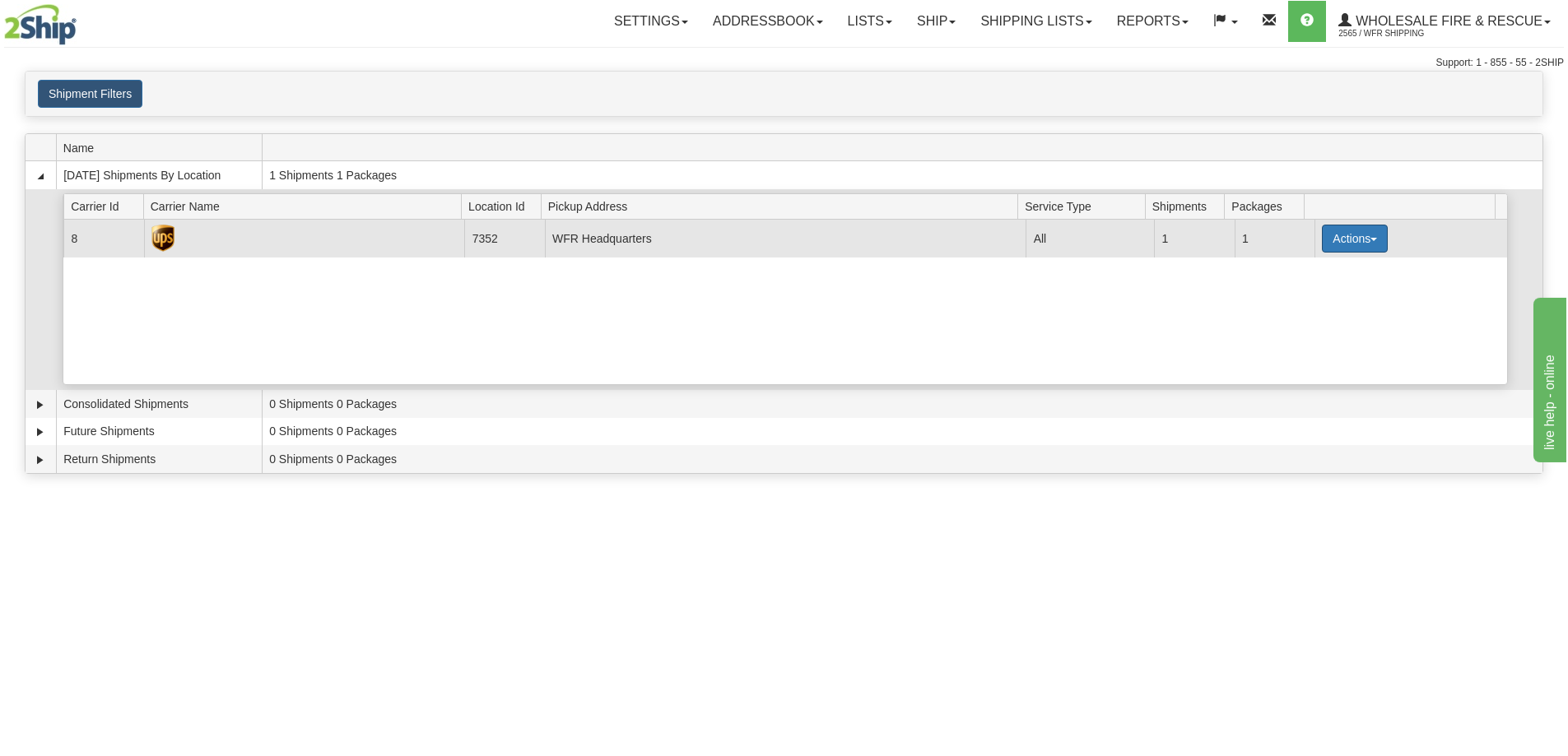
click at [1370, 239] on span "button" at bounding box center [1373, 239] width 6 height 4
click at [1295, 270] on span "Details" at bounding box center [1293, 269] width 44 height 12
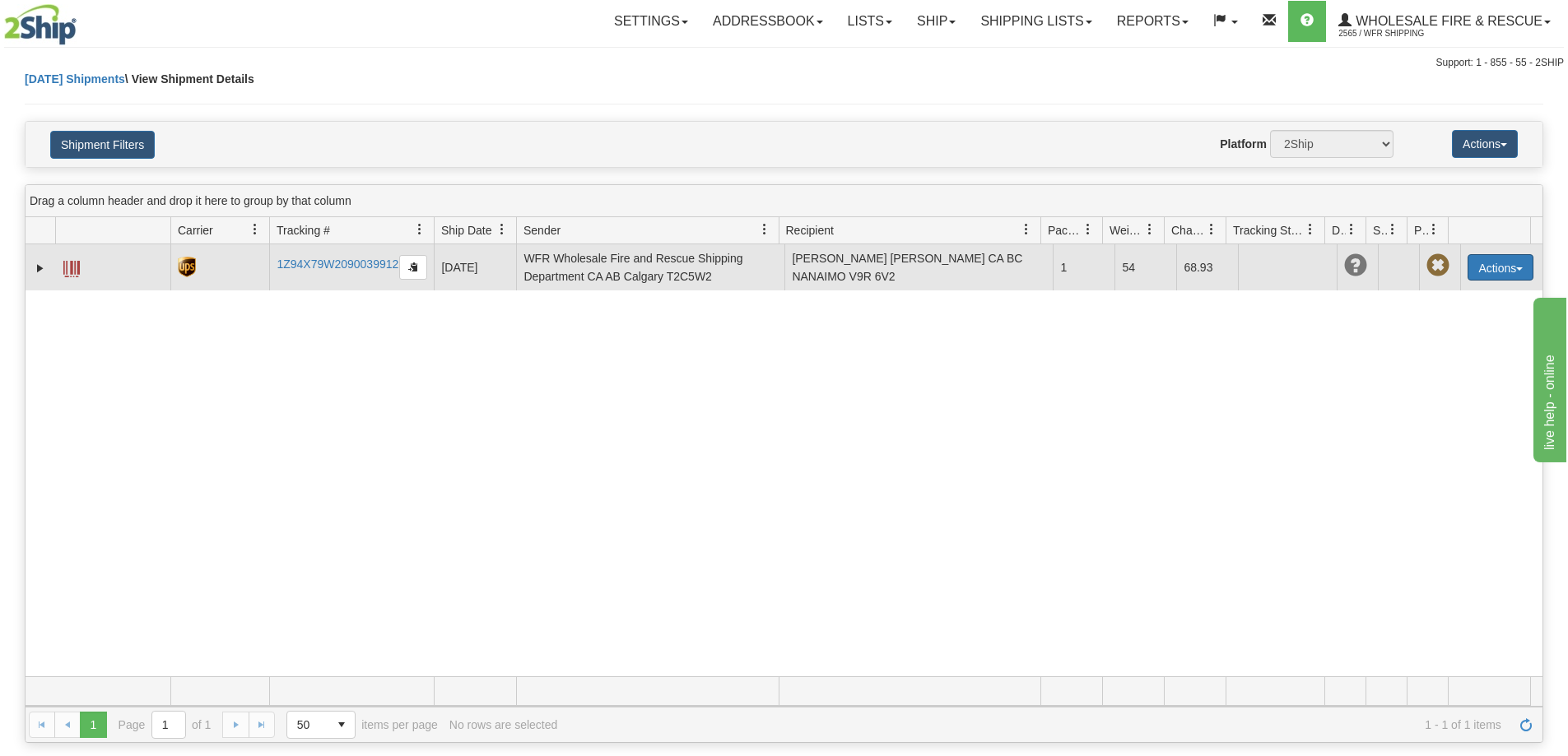
click at [1486, 271] on button "Actions" at bounding box center [1500, 267] width 65 height 27
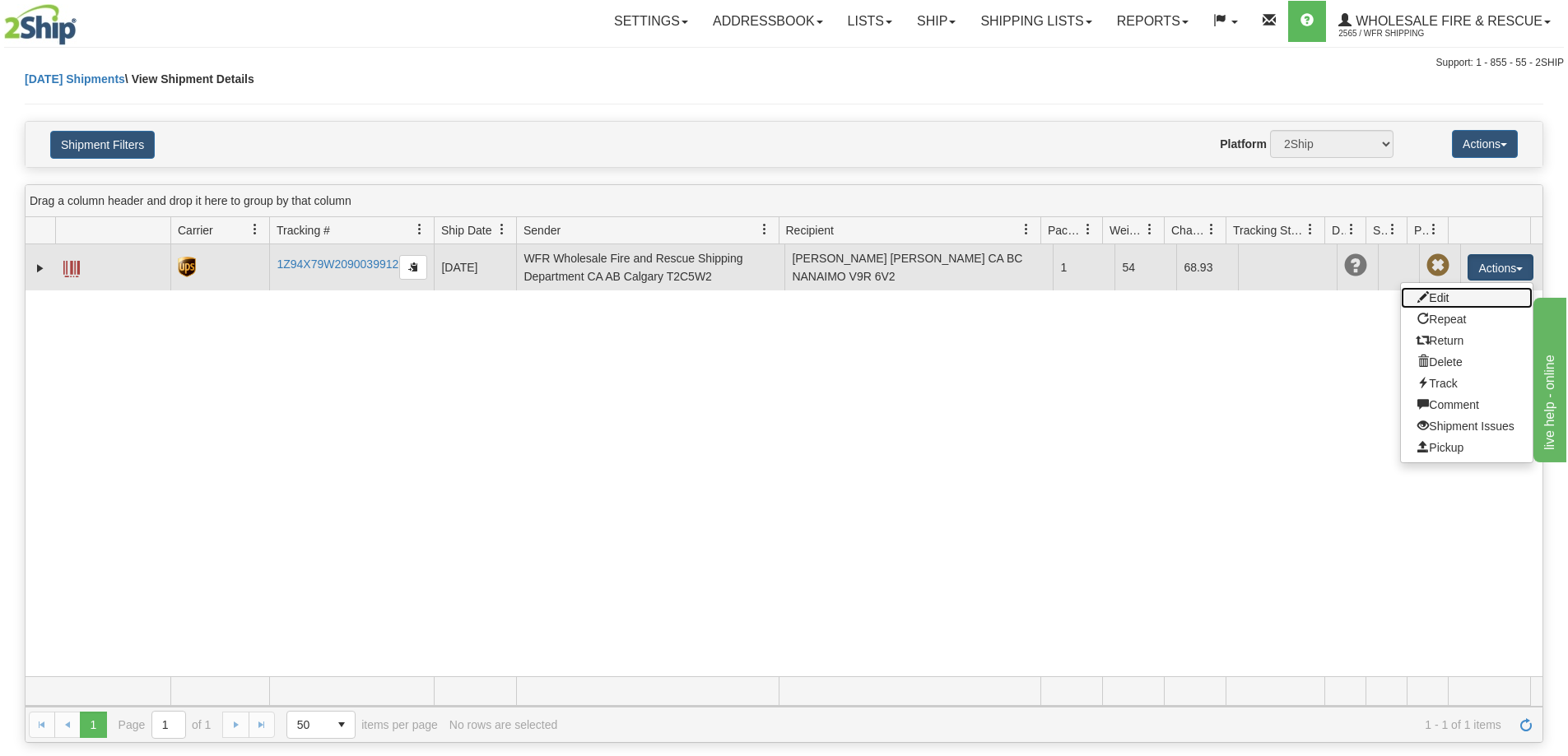
click at [1456, 300] on link "Edit" at bounding box center [1466, 297] width 132 height 21
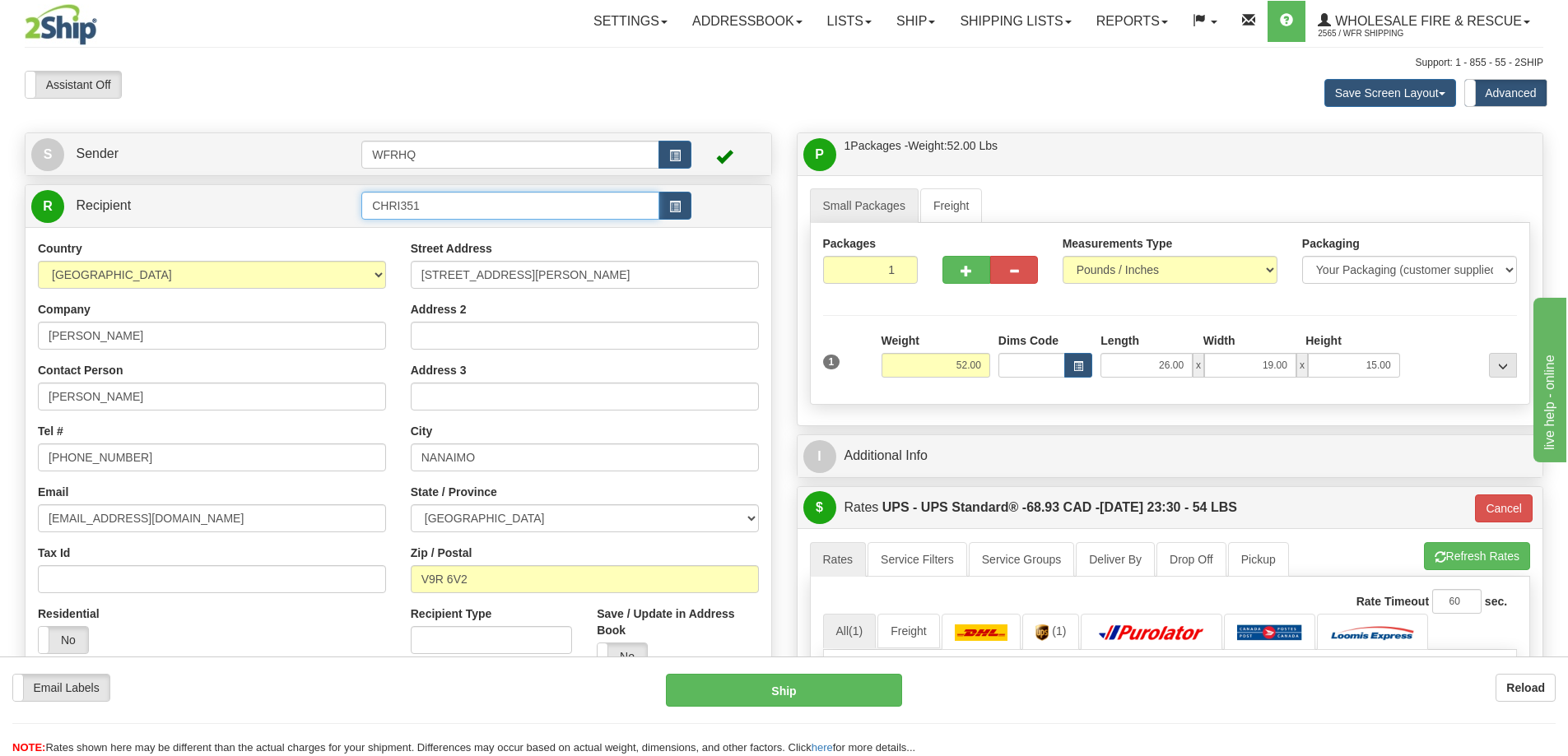
click at [427, 202] on input "CHRI351" at bounding box center [509, 205] width 298 height 28
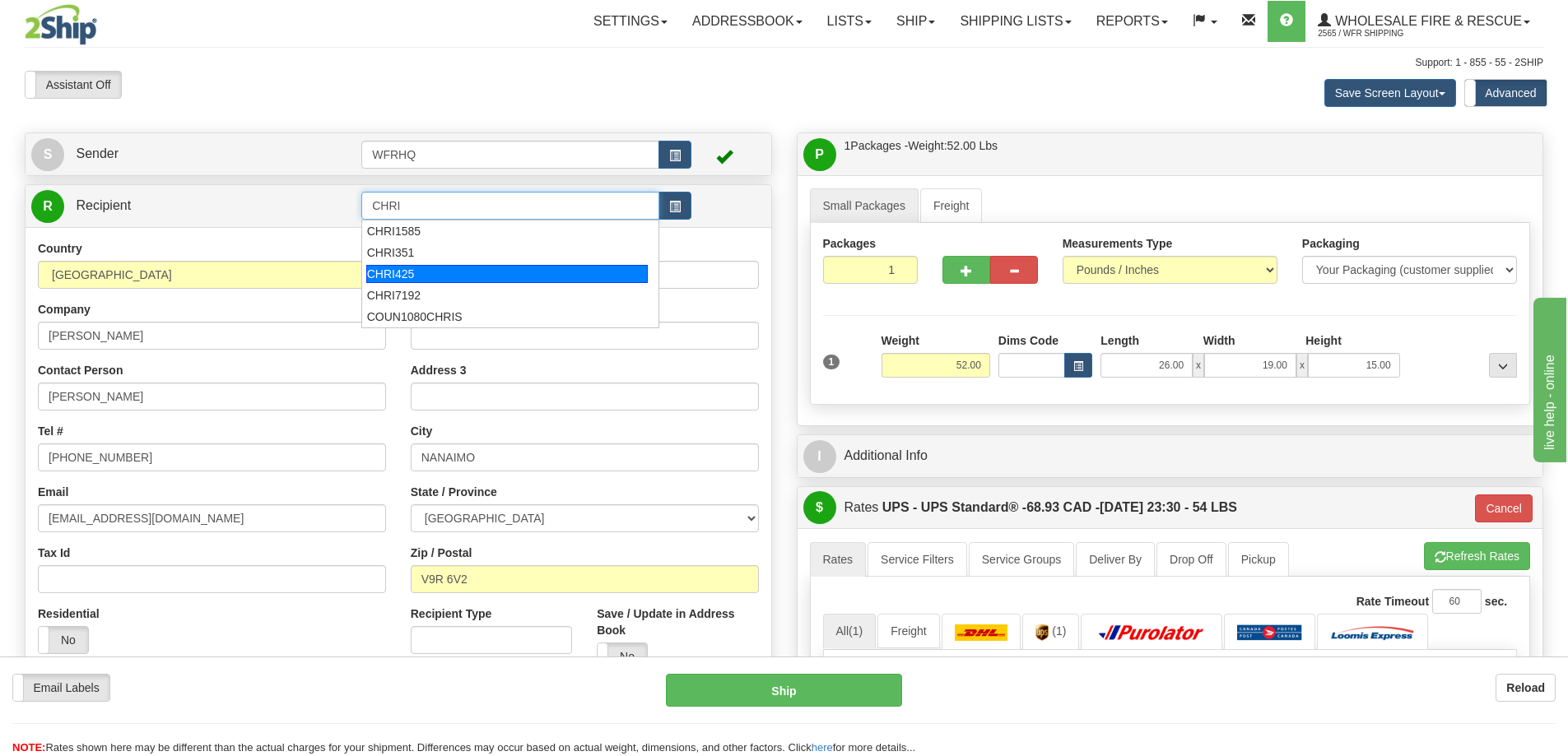
click at [391, 274] on div "CHRI425" at bounding box center [508, 274] width 282 height 18
type input "CHRI425"
type input "11"
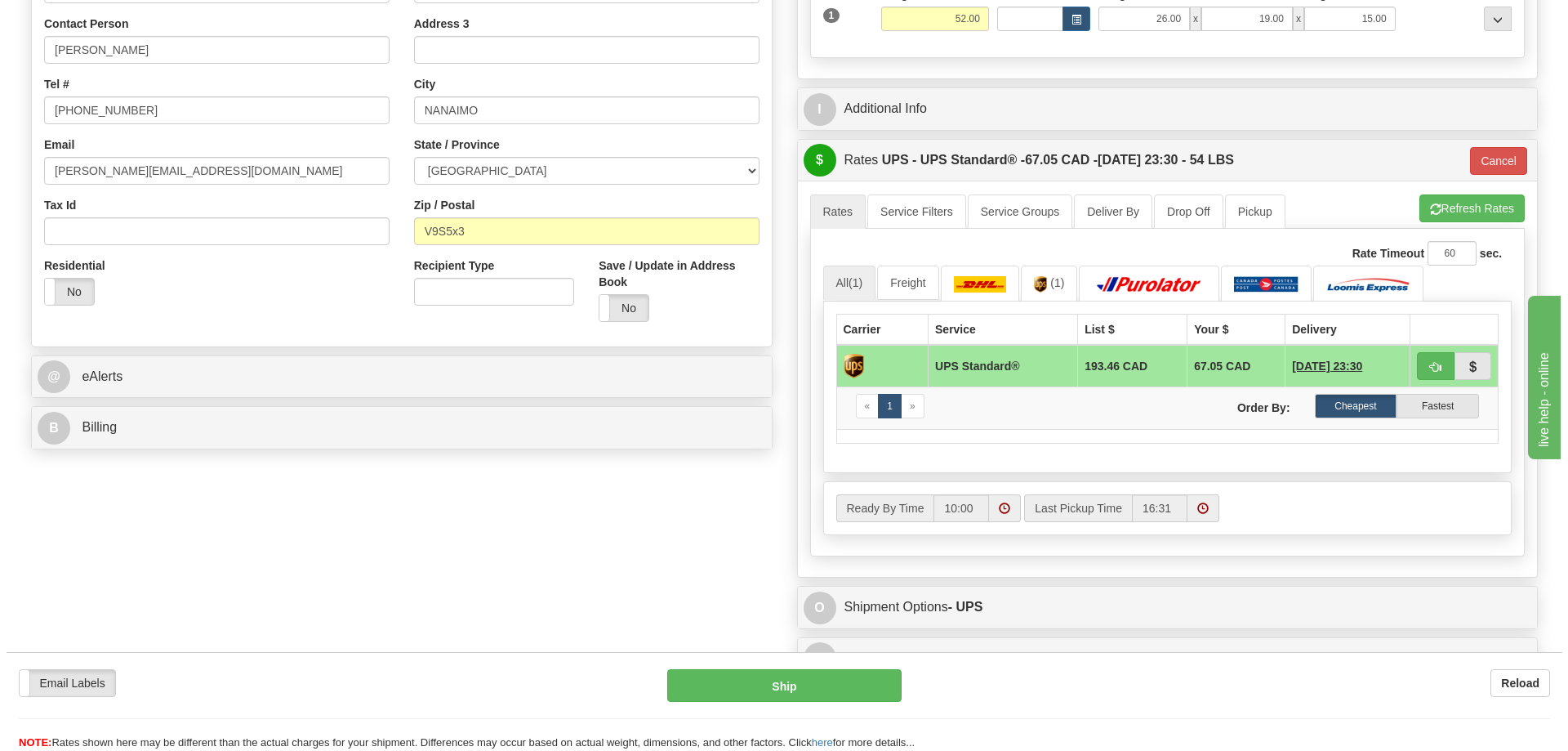
scroll to position [409, 0]
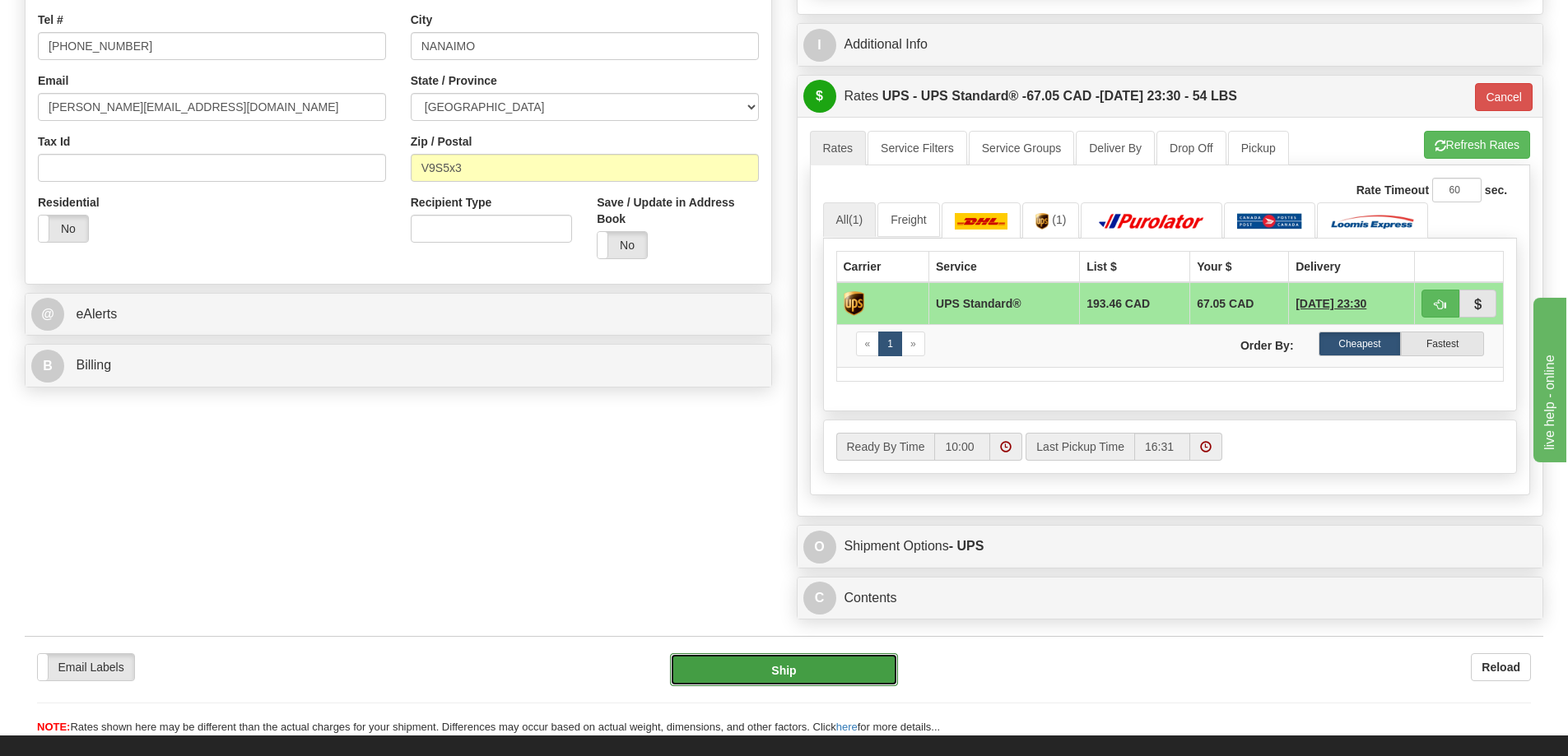
click at [804, 672] on button "Ship" at bounding box center [783, 669] width 228 height 33
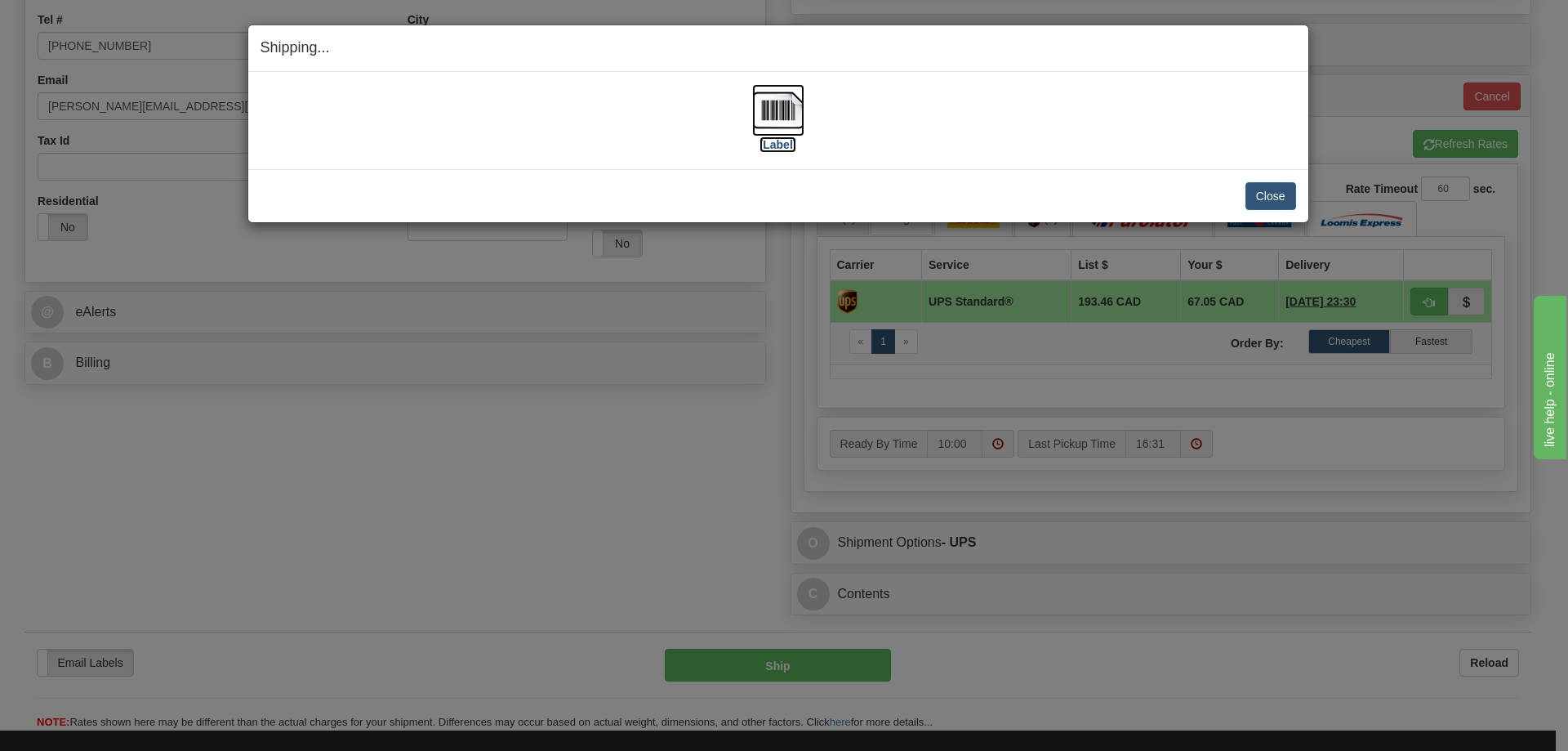
click at [784, 117] on img at bounding box center [778, 110] width 52 height 52
